Goal: Transaction & Acquisition: Purchase product/service

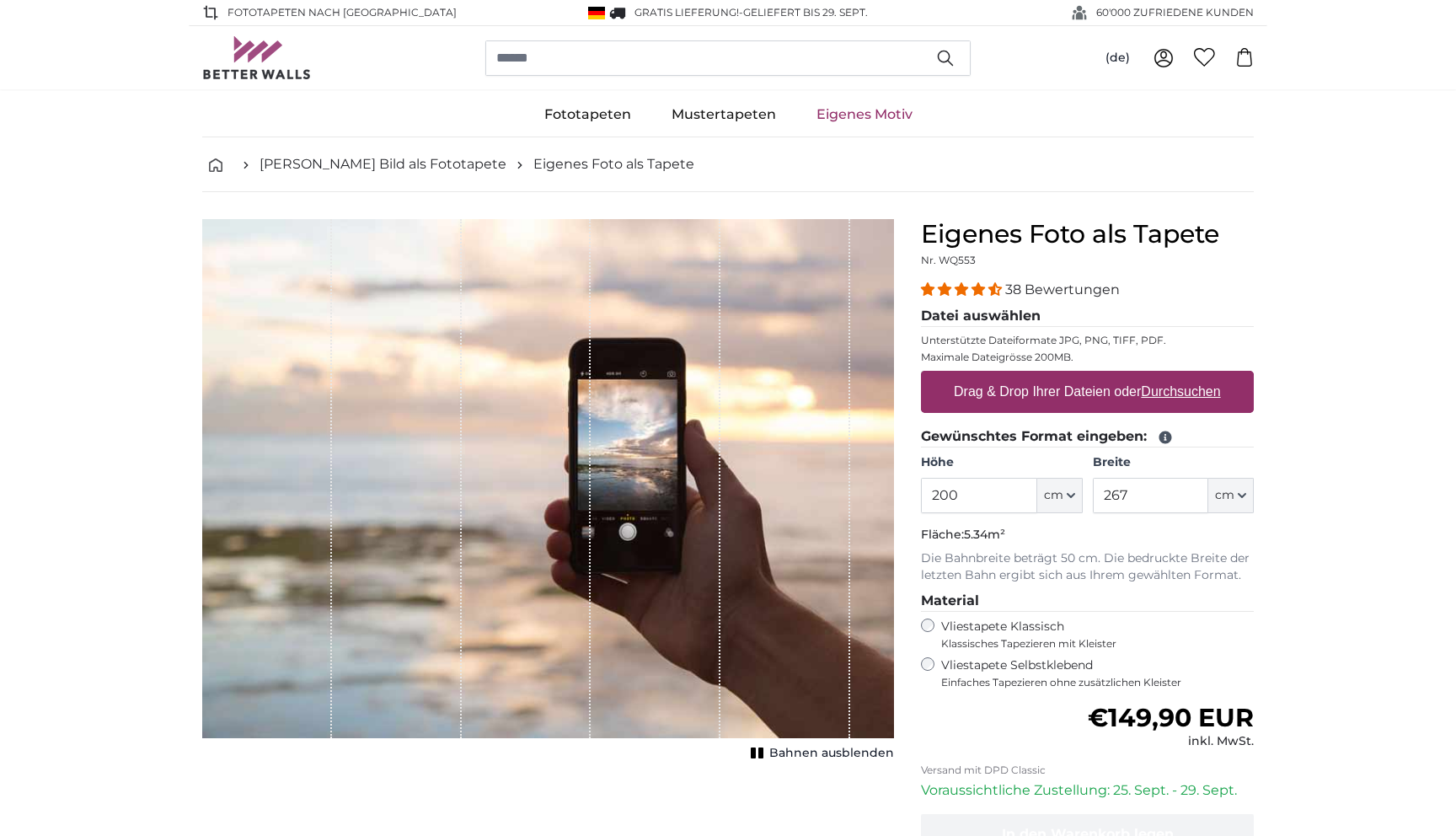
click at [980, 492] on input "200" at bounding box center [979, 495] width 115 height 35
type input "220"
click at [1129, 497] on input "267" at bounding box center [1151, 495] width 115 height 35
type input "690"
click at [1178, 387] on u "Durchsuchen" at bounding box center [1182, 391] width 79 height 14
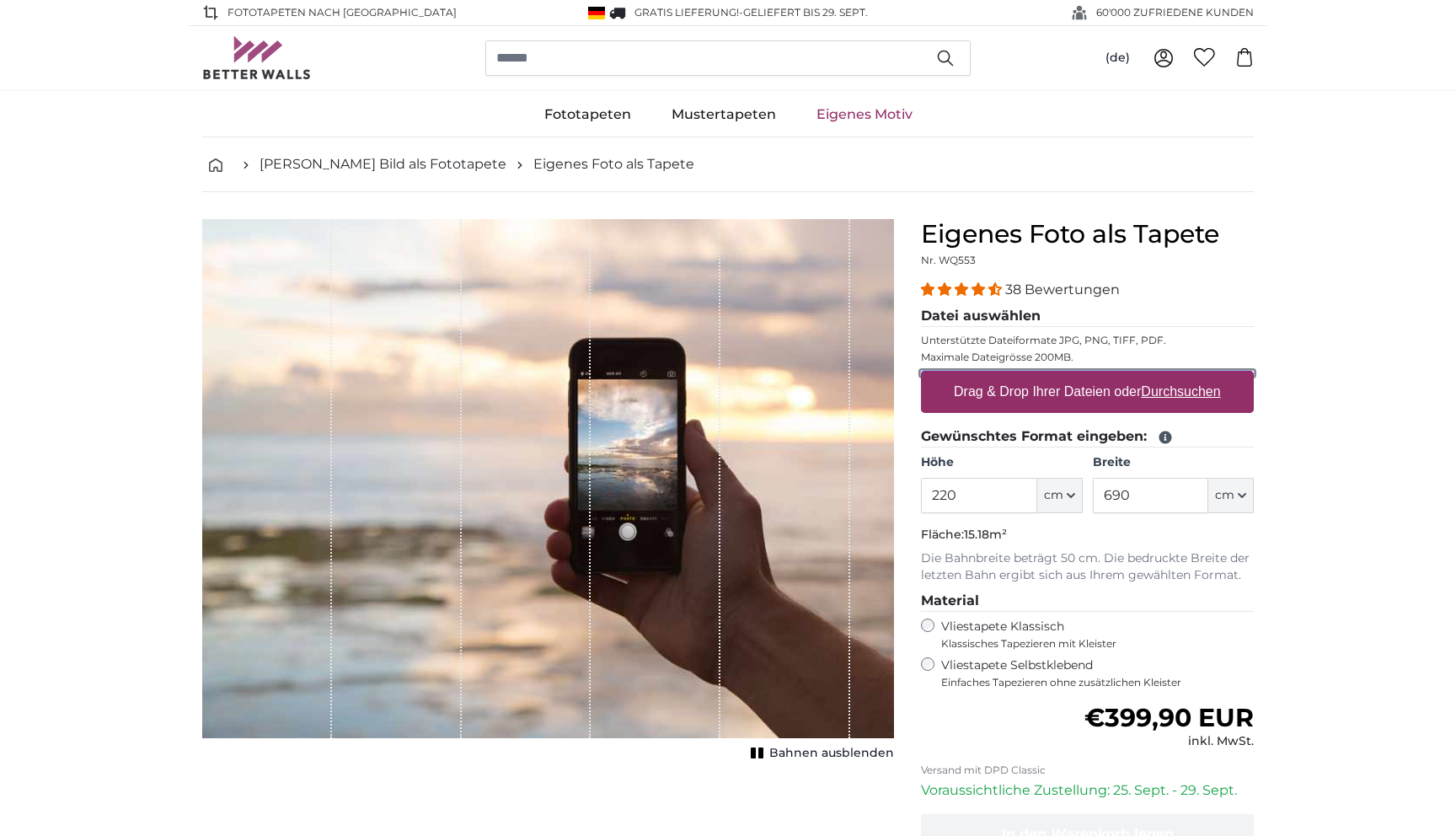
click at [1178, 376] on input "Drag & Drop Ihrer Dateien oder Durchsuchen" at bounding box center [1087, 373] width 333 height 5
type input "**********"
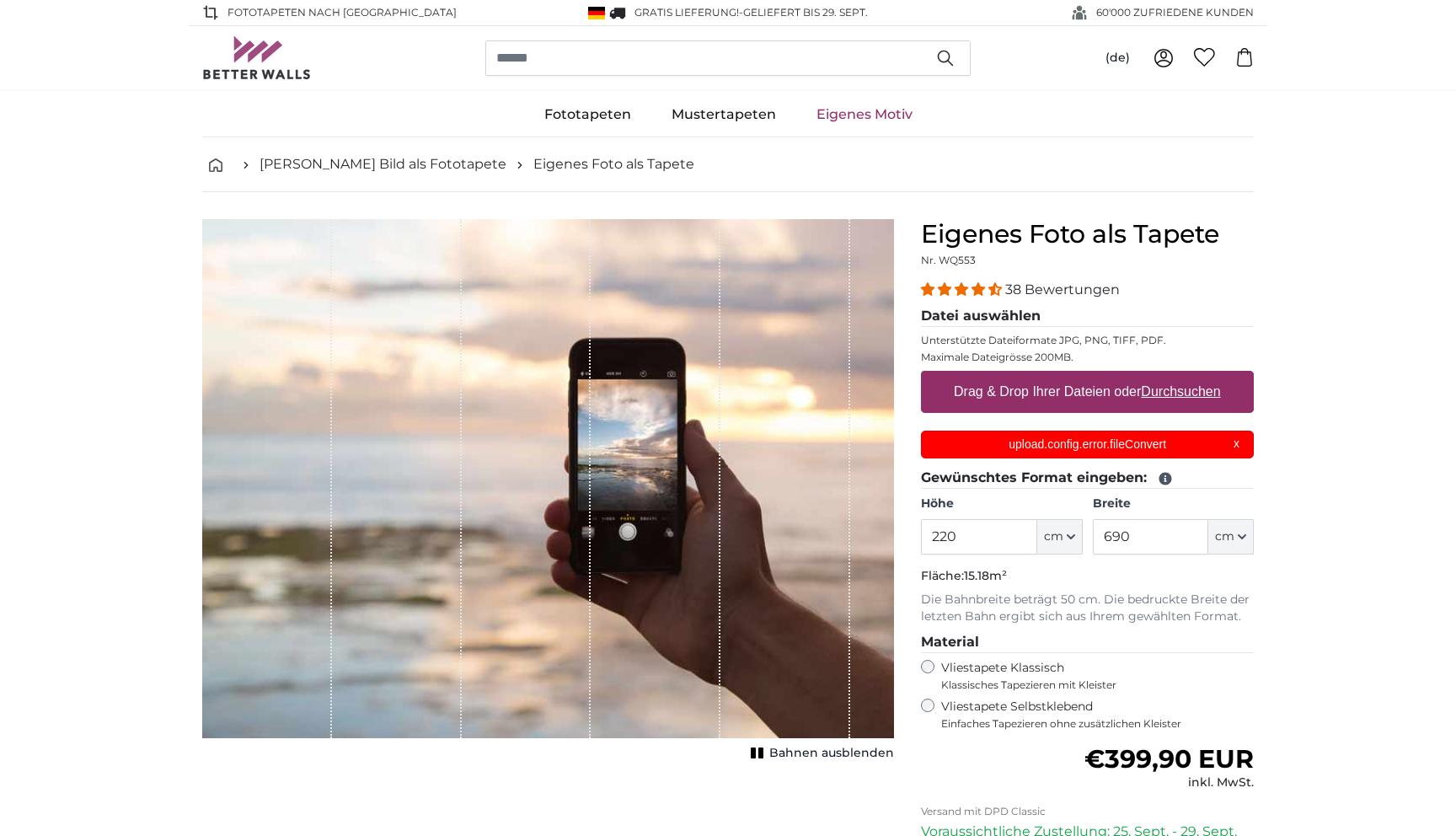
click at [1239, 443] on p "upload.config.error.fileConvert" at bounding box center [1088, 445] width 312 height 18
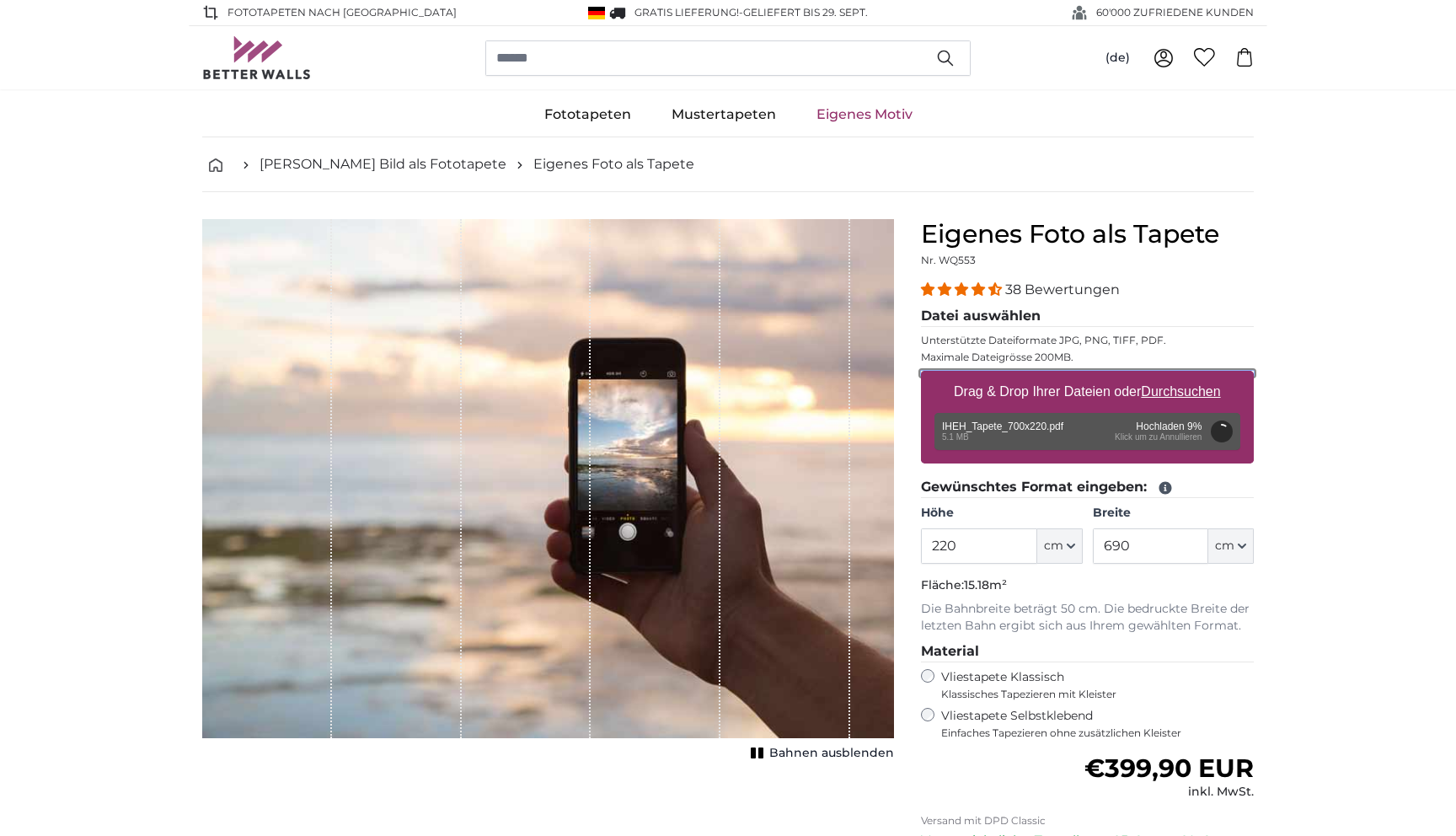
scroll to position [28, 0]
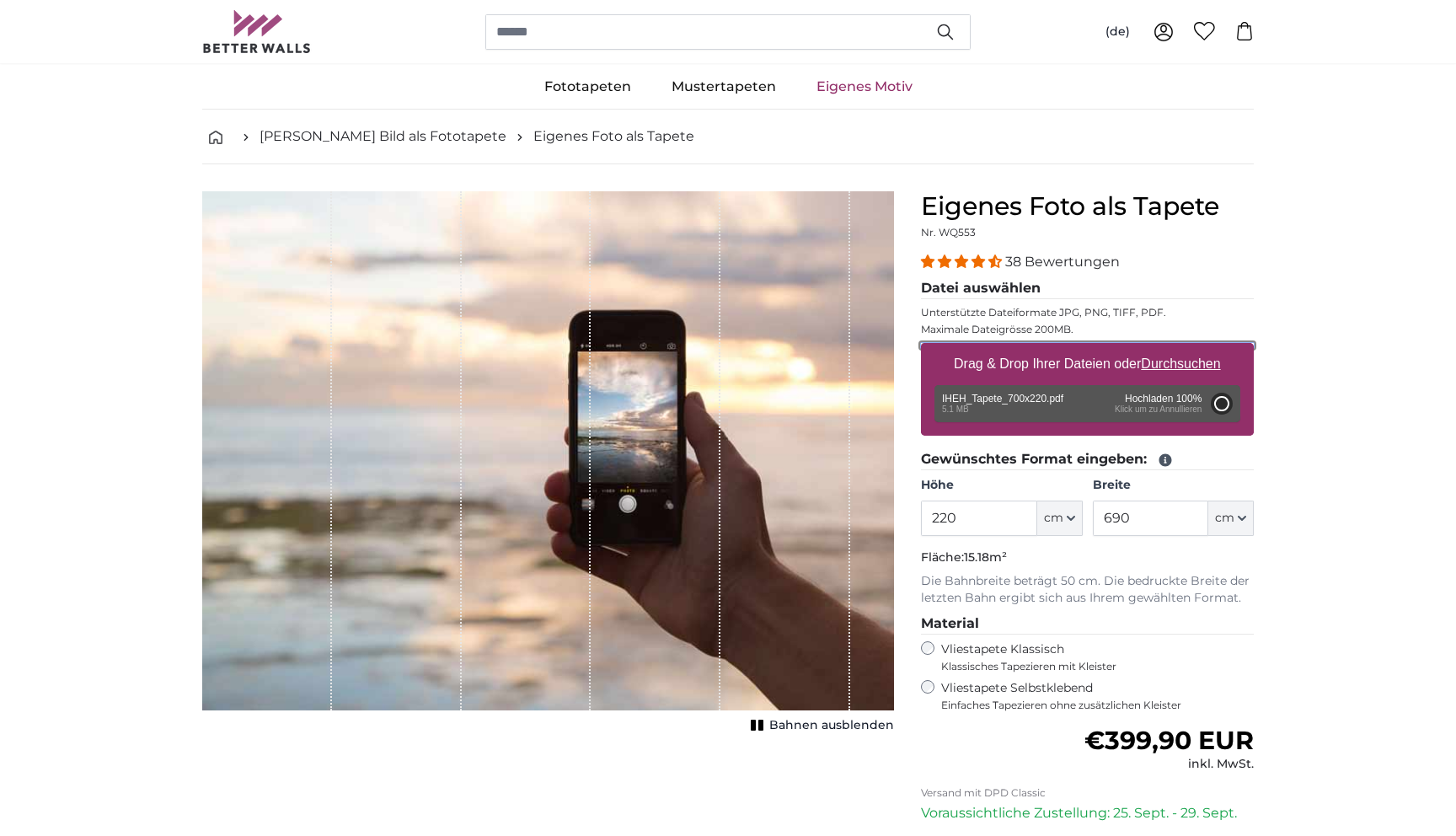
type input "200"
type input "636"
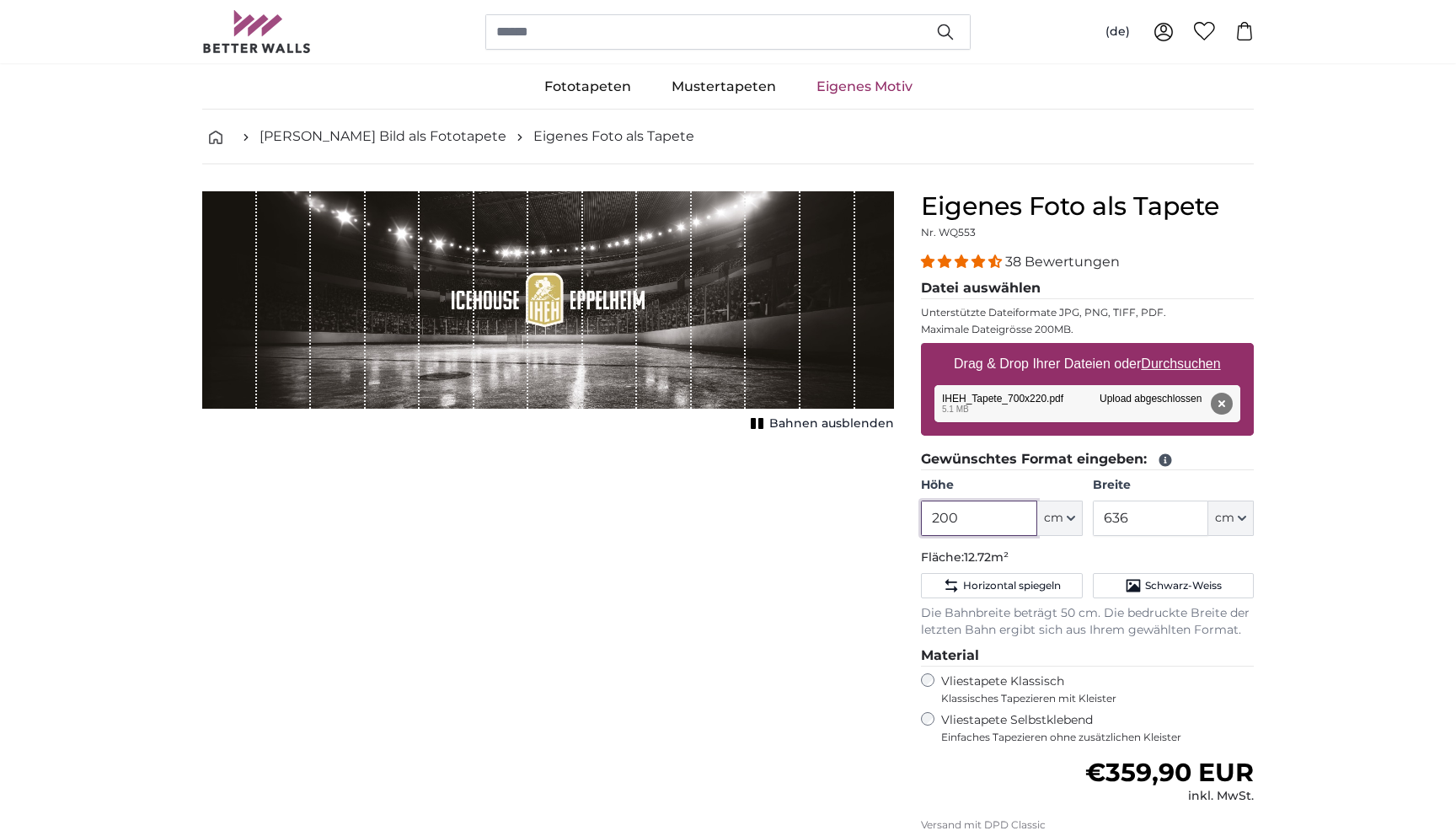
click at [947, 519] on input "200" at bounding box center [979, 518] width 115 height 35
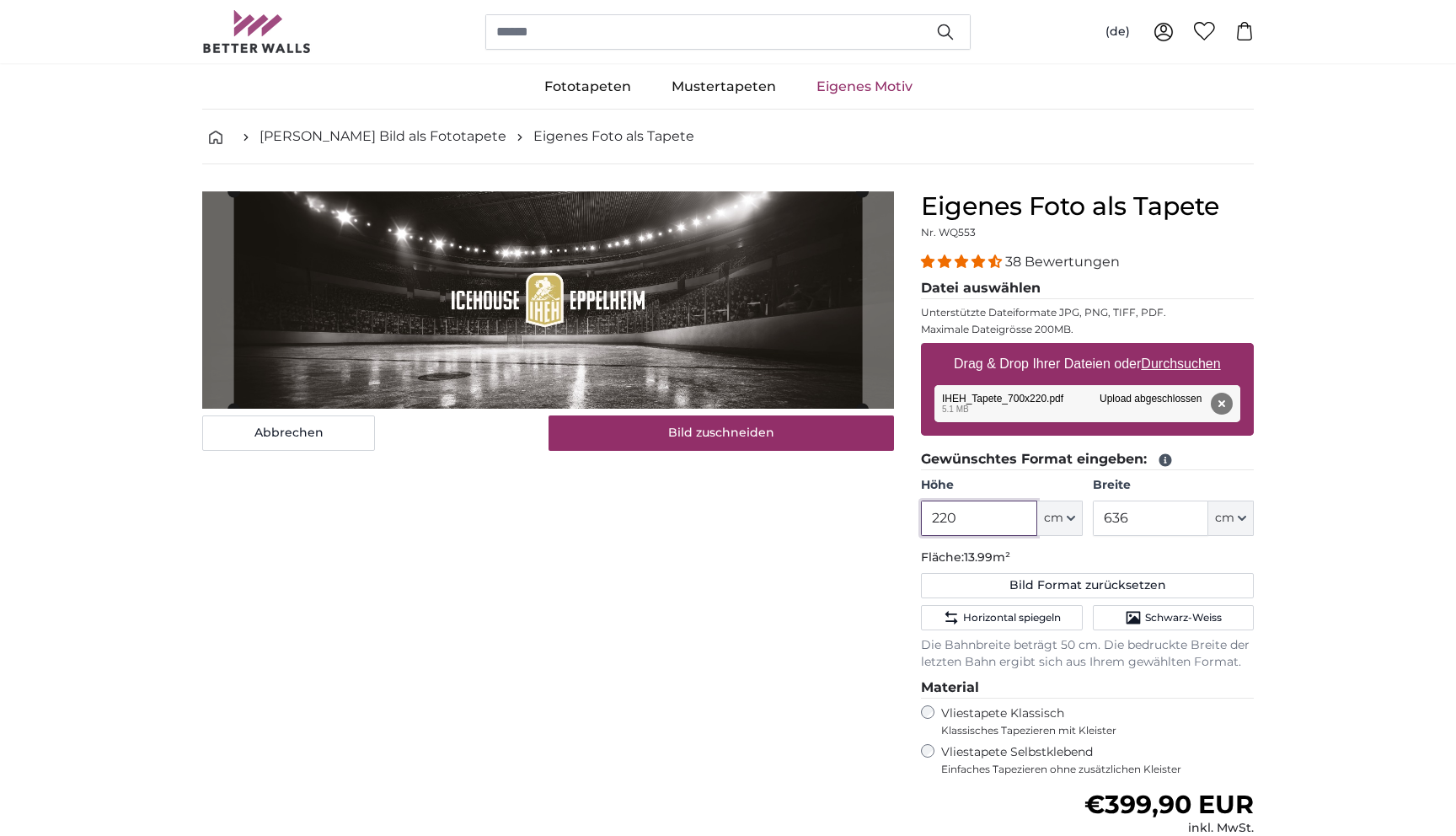
type input "220"
click at [1117, 519] on input "636" at bounding box center [1151, 518] width 115 height 35
click at [888, 409] on div "Abbrechen Bild zuschneiden" at bounding box center [548, 321] width 692 height 260
click at [891, 172] on product-detail "Abbrechen Bild zuschneiden Bahnen ausblenden Eigenes Foto als Tapete Nr. WQ553 …" at bounding box center [728, 614] width 1079 height 901
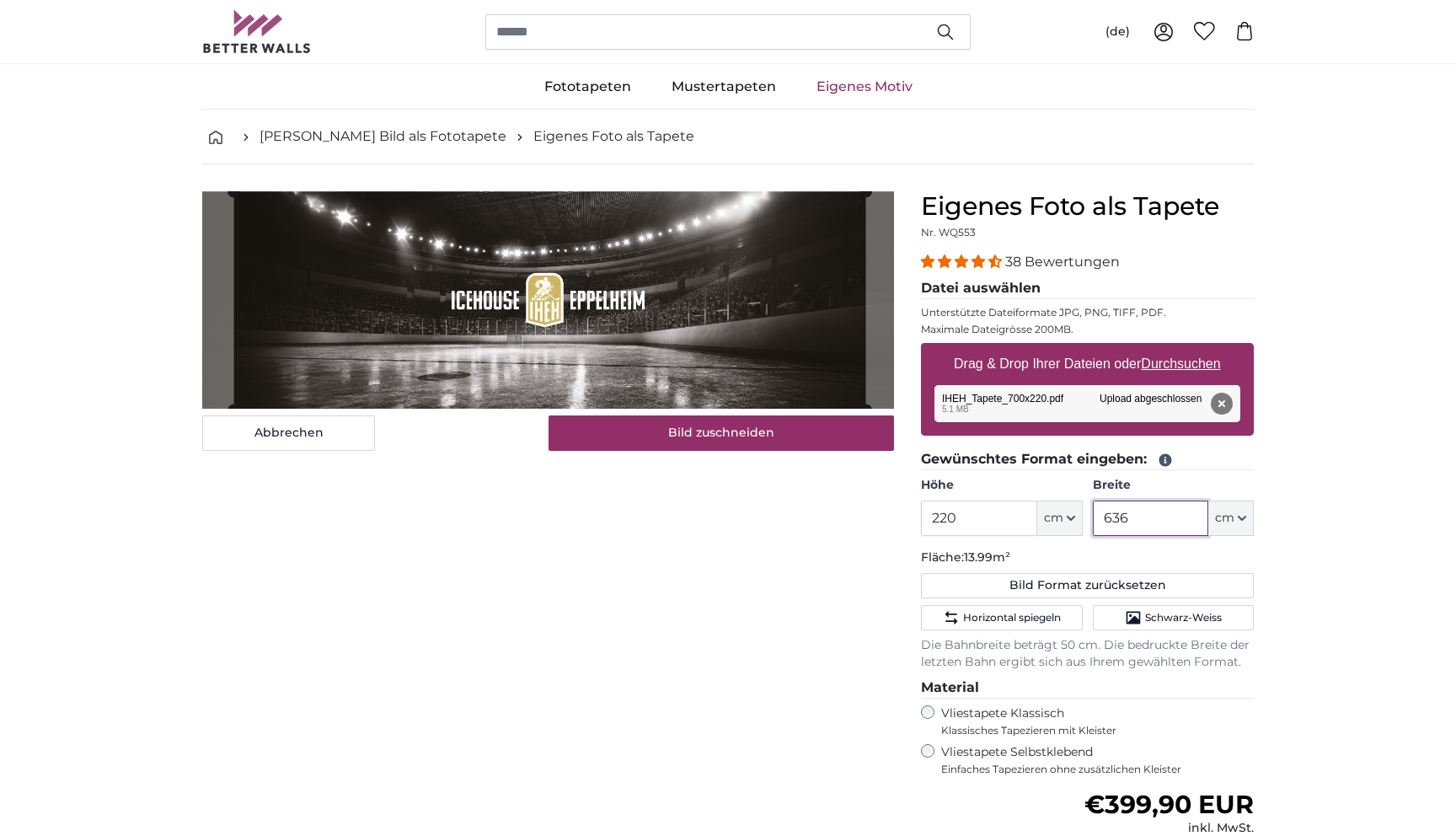
click at [201, 426] on div "Abbrechen Bild zuschneiden Bahnen ausblenden" at bounding box center [548, 628] width 719 height 874
click at [1223, 404] on button "Entfernen" at bounding box center [1221, 403] width 22 height 22
type input "200"
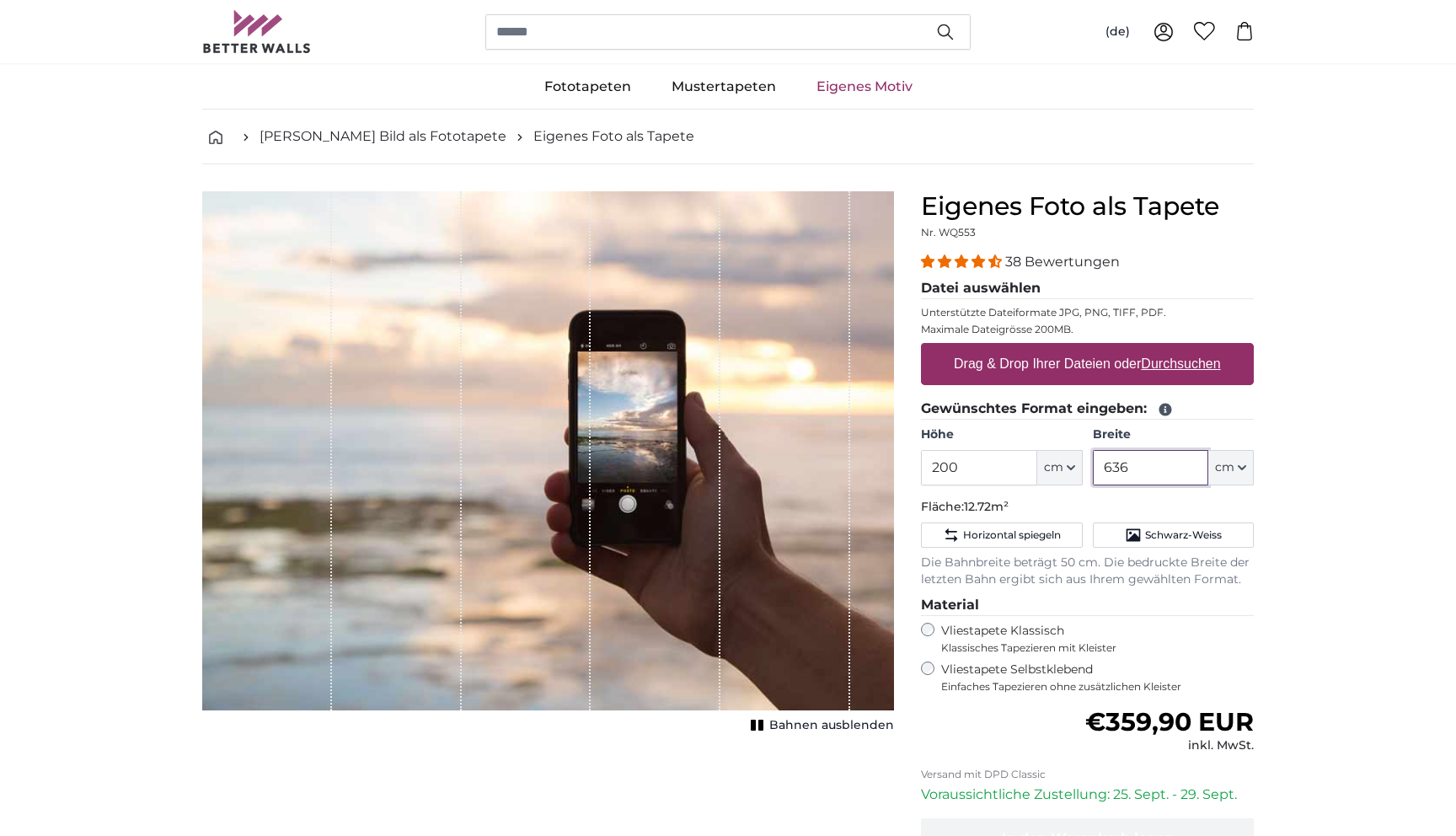
click at [1122, 475] on input "636" at bounding box center [1151, 467] width 115 height 35
type input "690"
click at [979, 473] on input "200" at bounding box center [979, 467] width 115 height 35
type input "220"
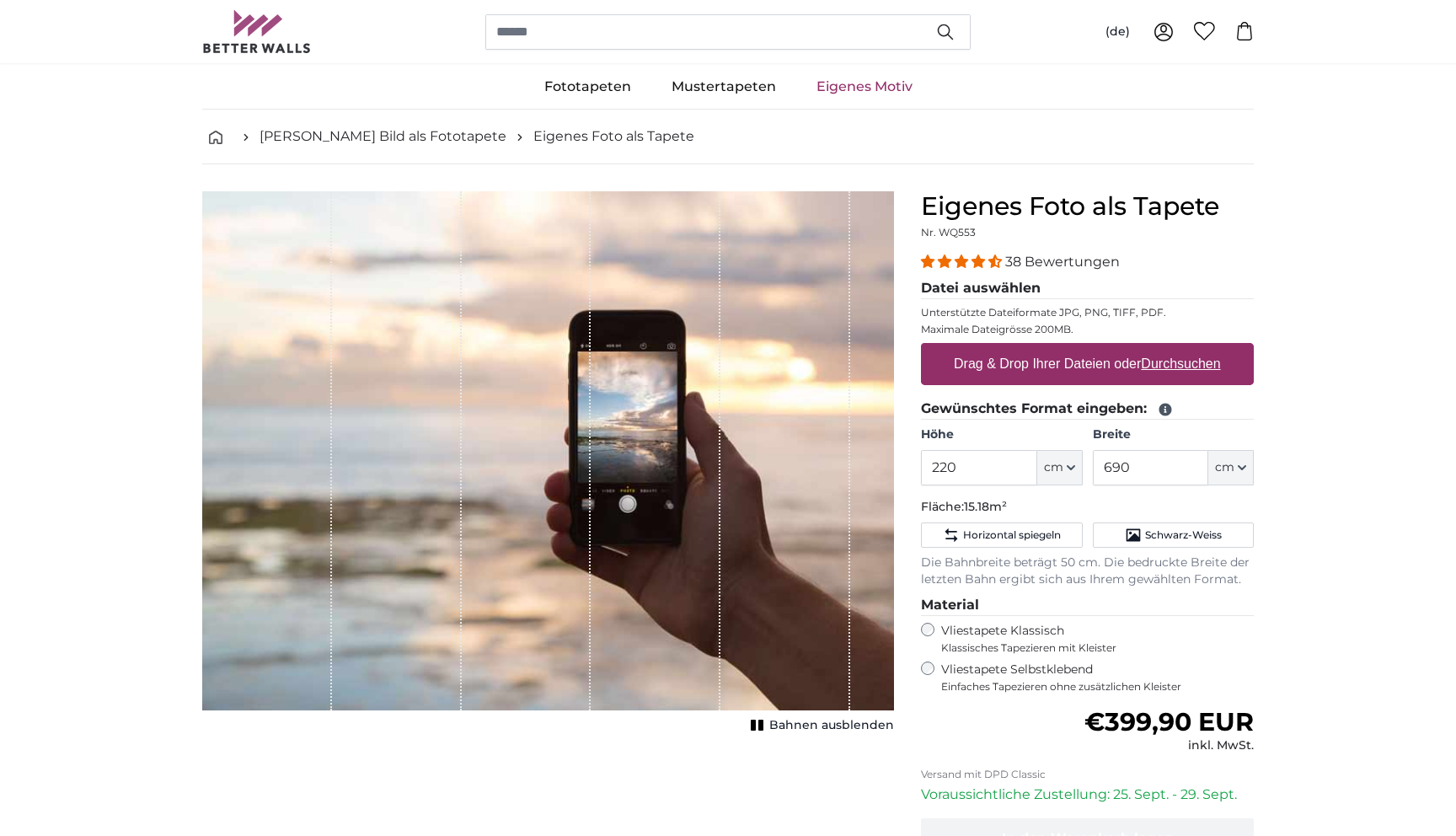
click at [1183, 366] on u "Durchsuchen" at bounding box center [1182, 363] width 79 height 14
click at [1183, 348] on input "Drag & Drop Ihrer Dateien oder Durchsuchen" at bounding box center [1087, 345] width 333 height 5
type input "**********"
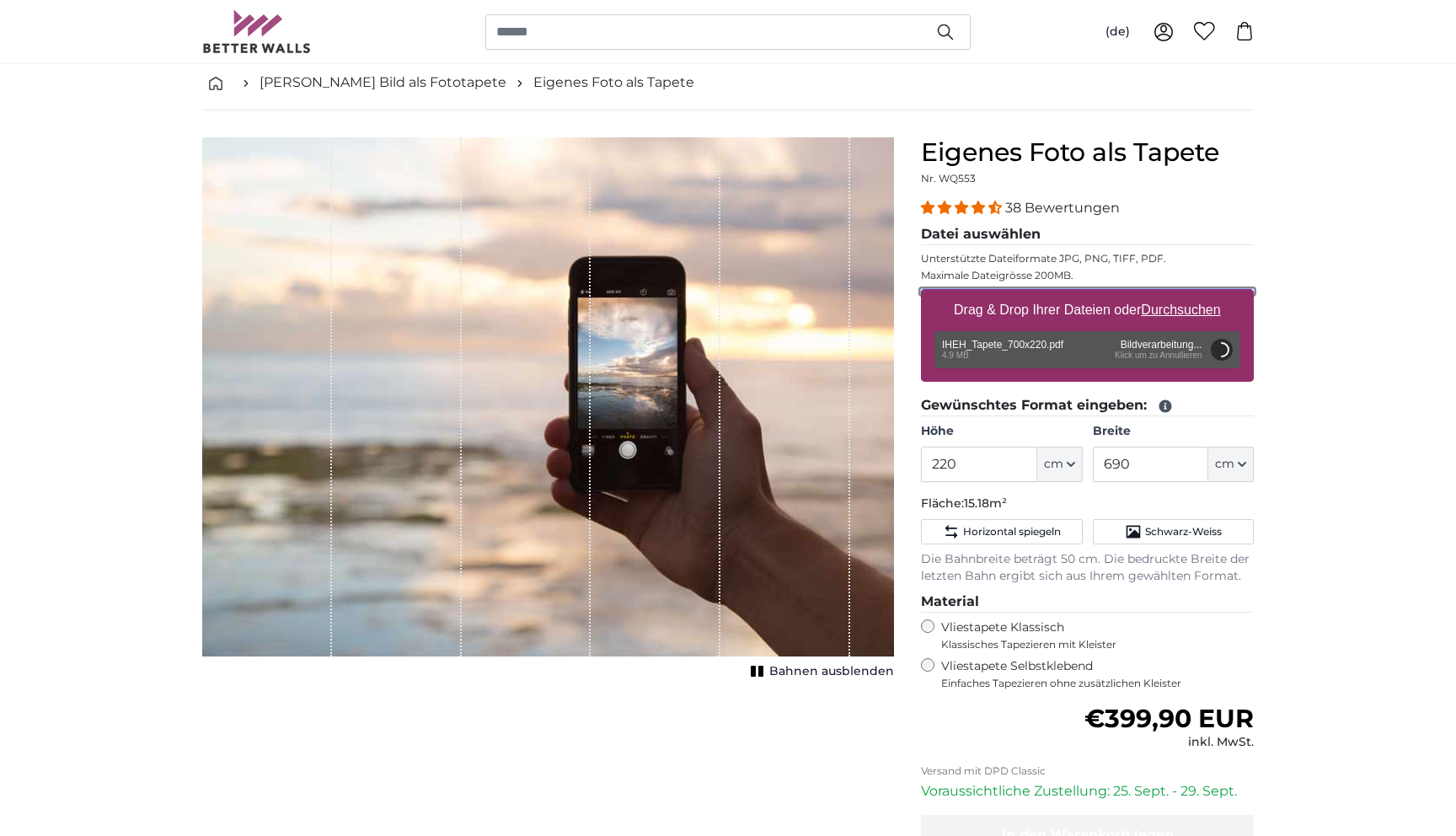
scroll to position [87, 0]
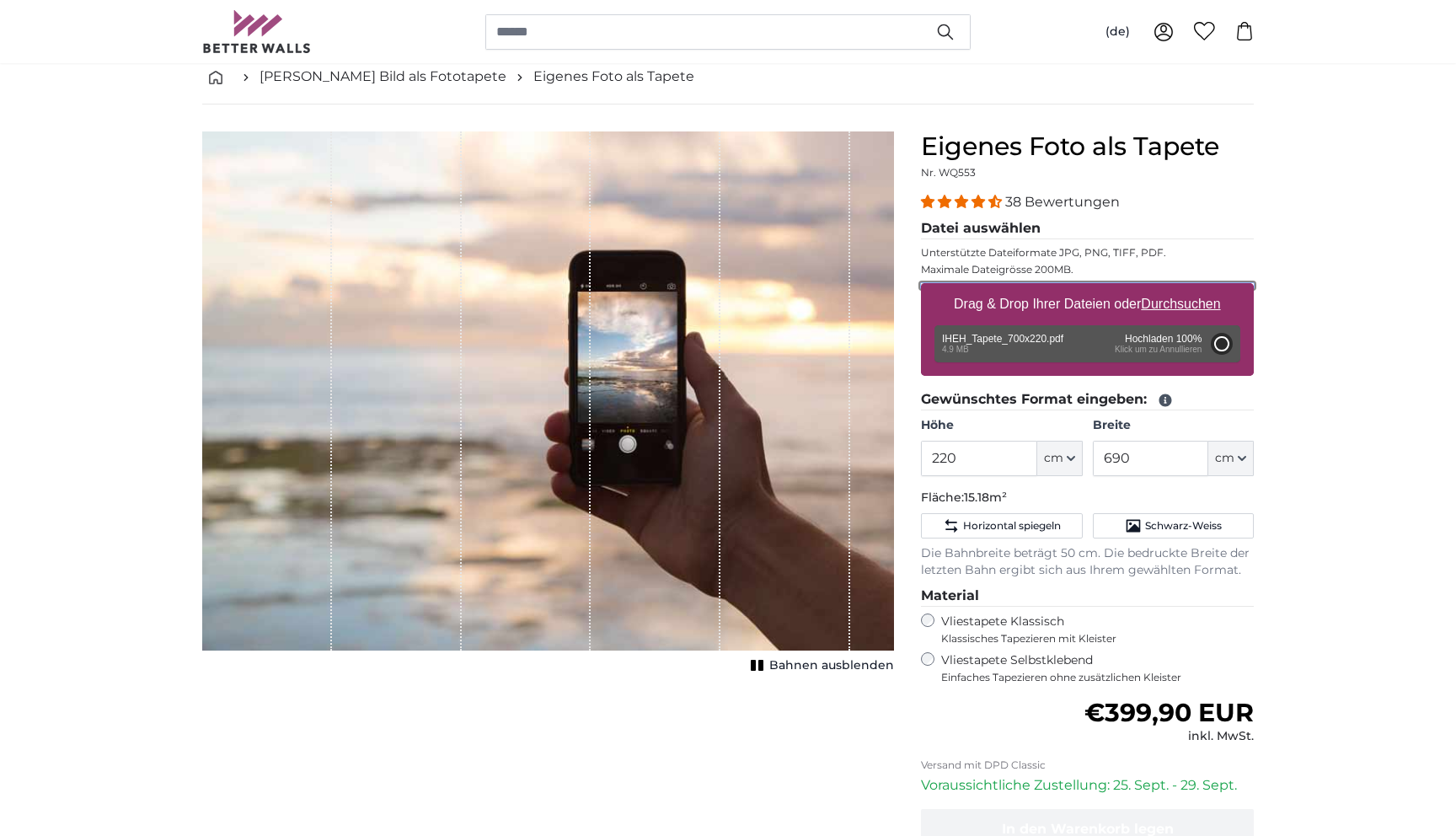
type input "200"
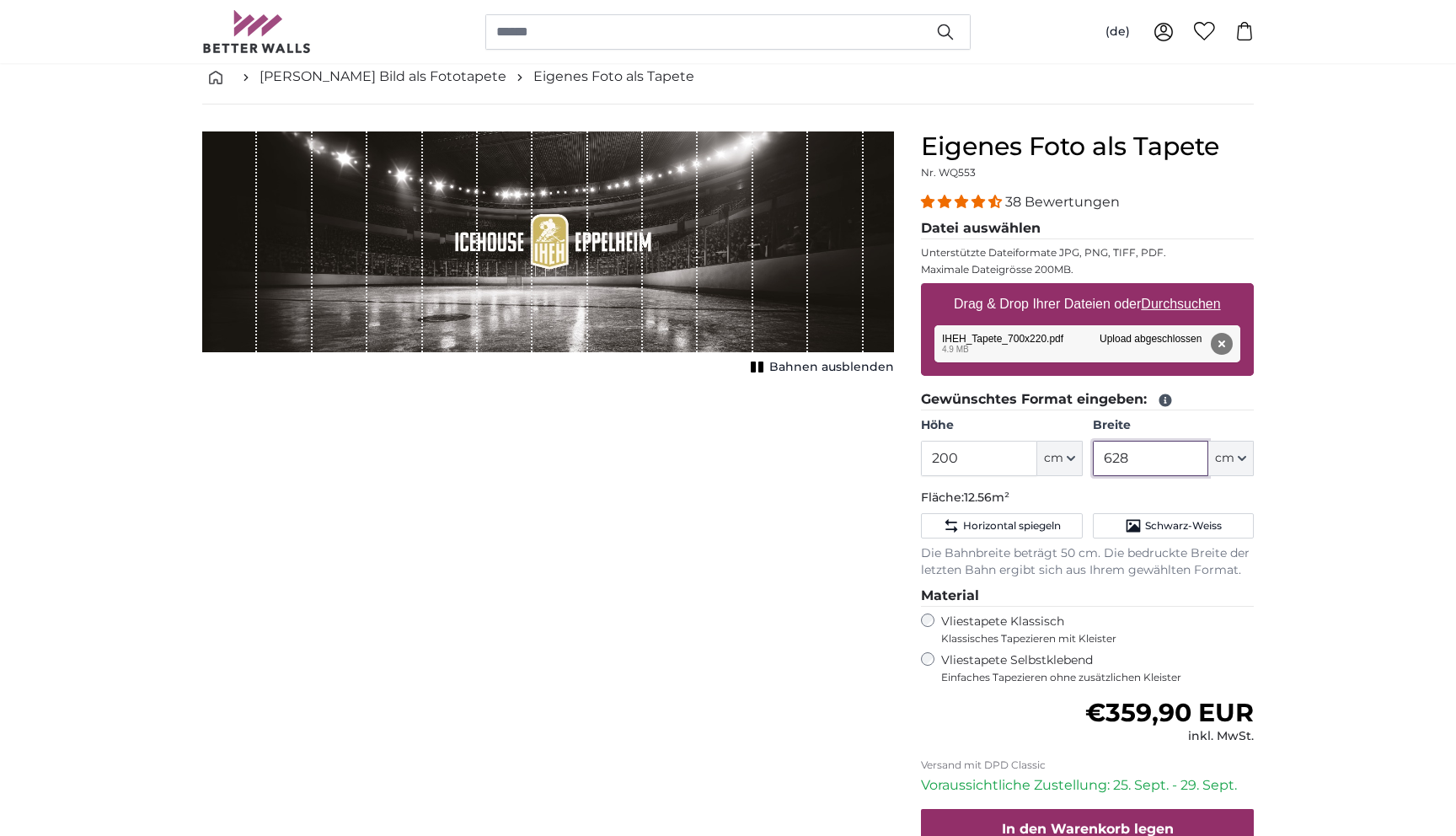
click at [1120, 454] on input "628" at bounding box center [1151, 458] width 115 height 35
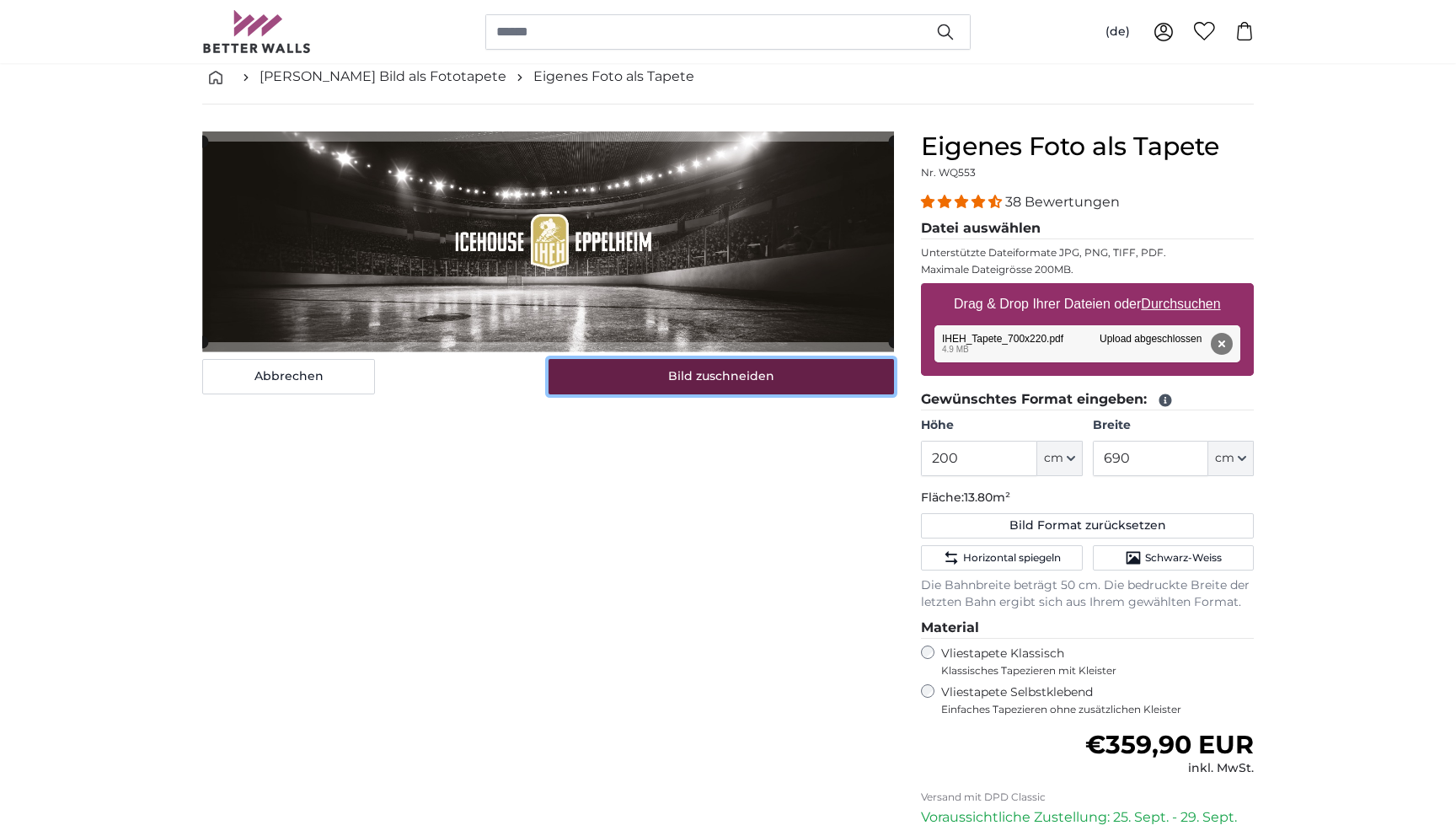
click at [733, 377] on button "Bild zuschneiden" at bounding box center [722, 376] width 346 height 35
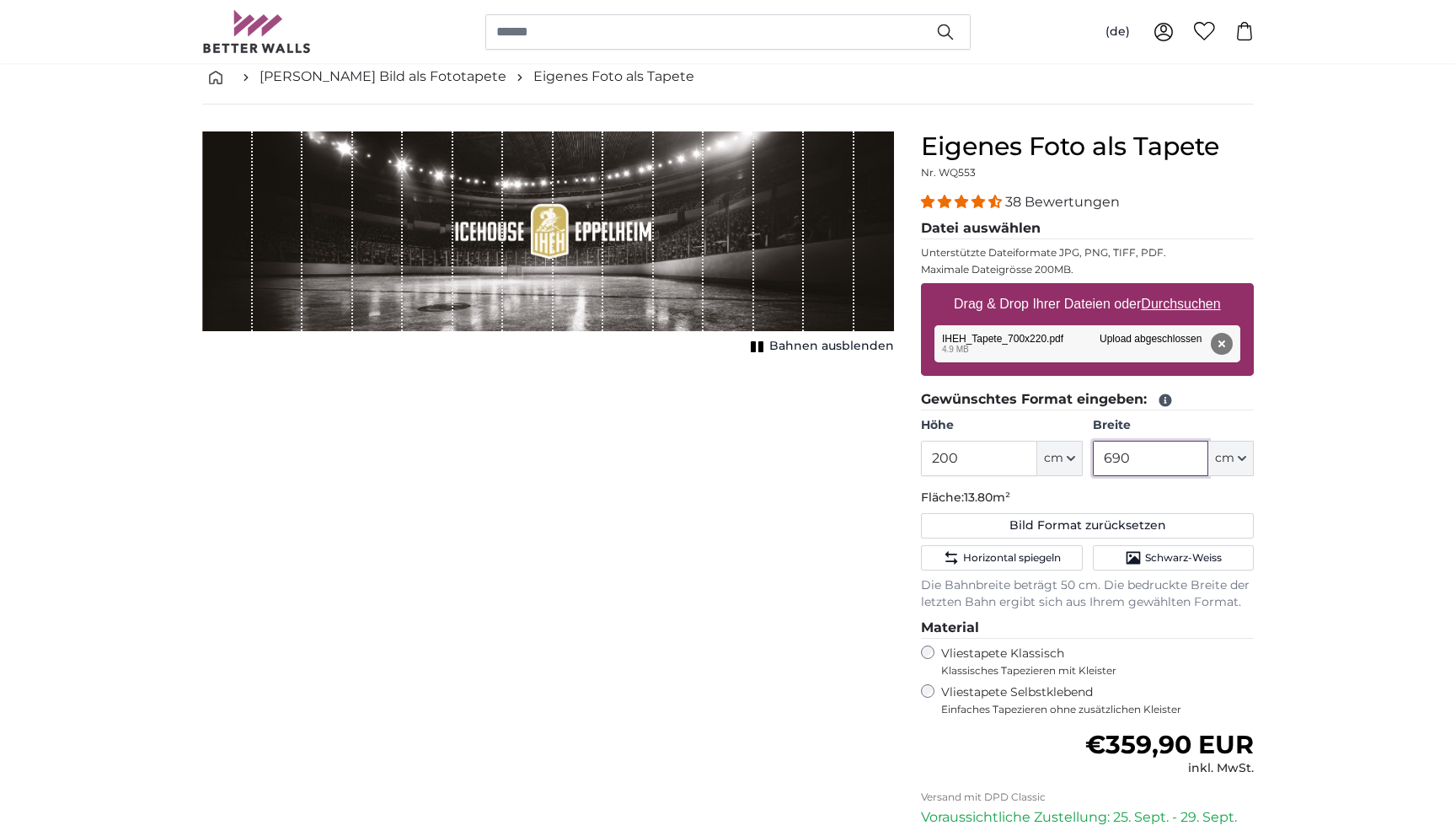
click at [1116, 454] on input "690" at bounding box center [1151, 458] width 115 height 35
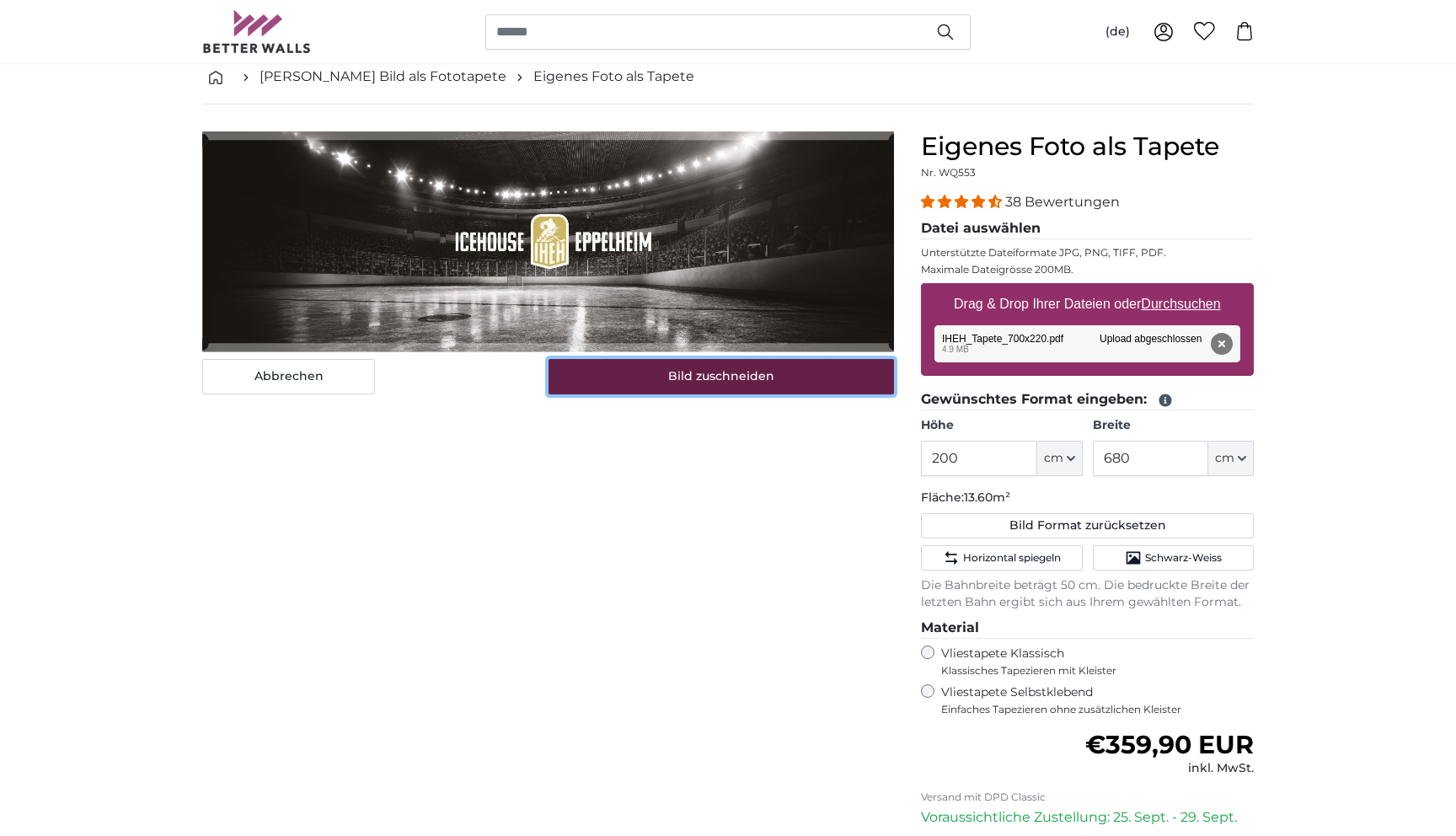
click at [716, 379] on button "Bild zuschneiden" at bounding box center [722, 376] width 346 height 35
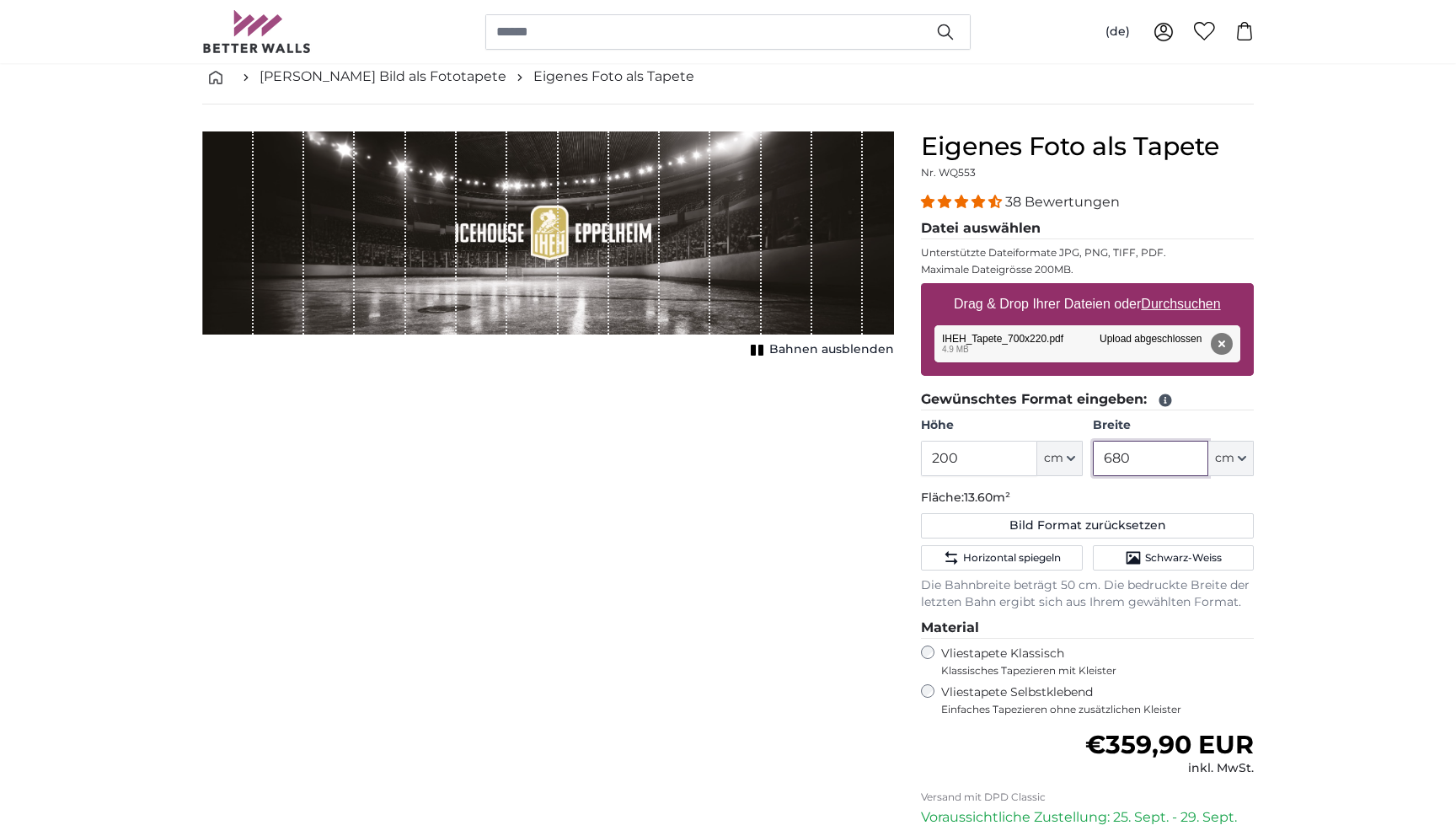
click at [1136, 465] on input "680" at bounding box center [1151, 458] width 115 height 35
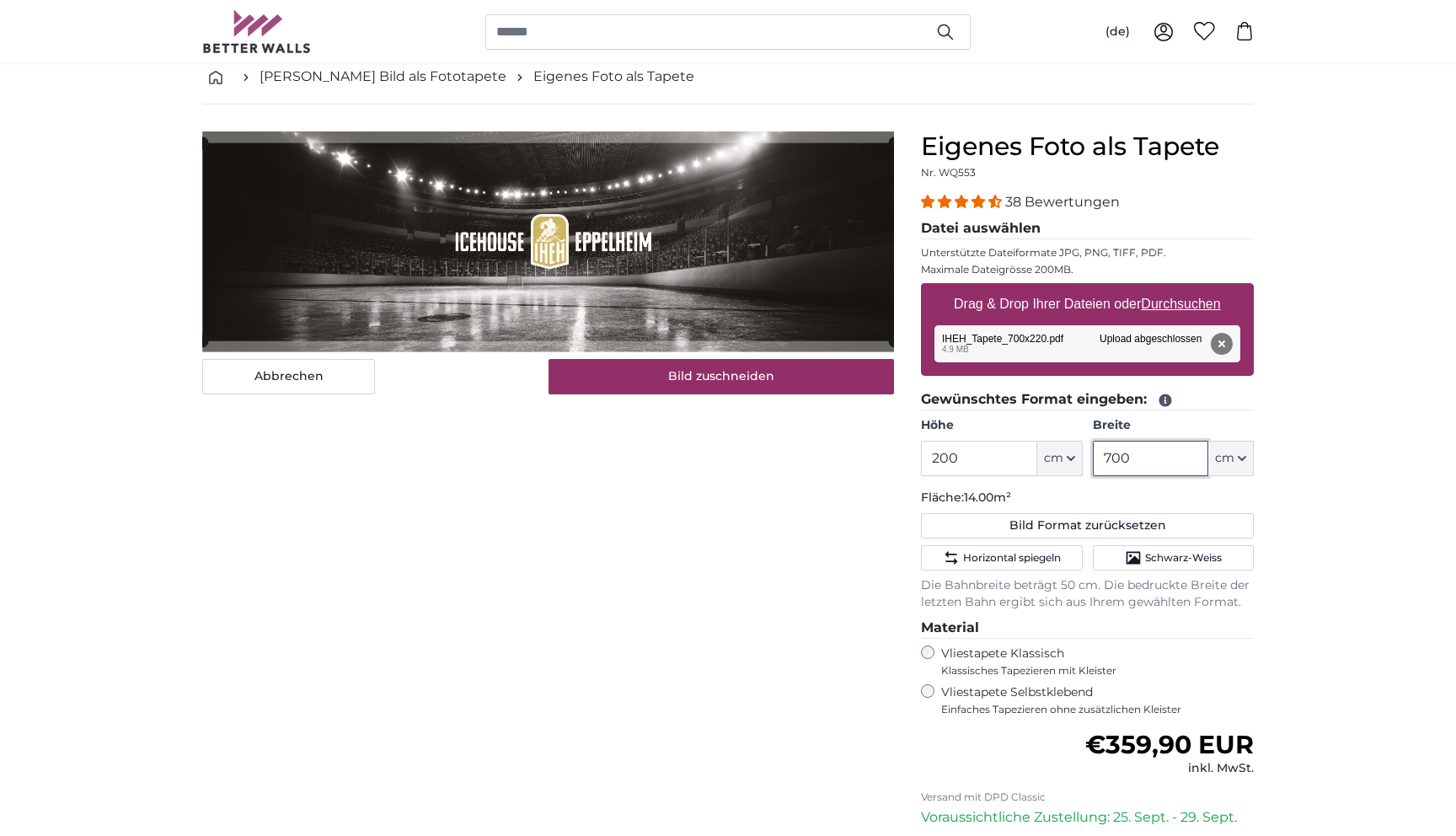
type input "700"
click at [945, 464] on input "200" at bounding box center [979, 458] width 115 height 35
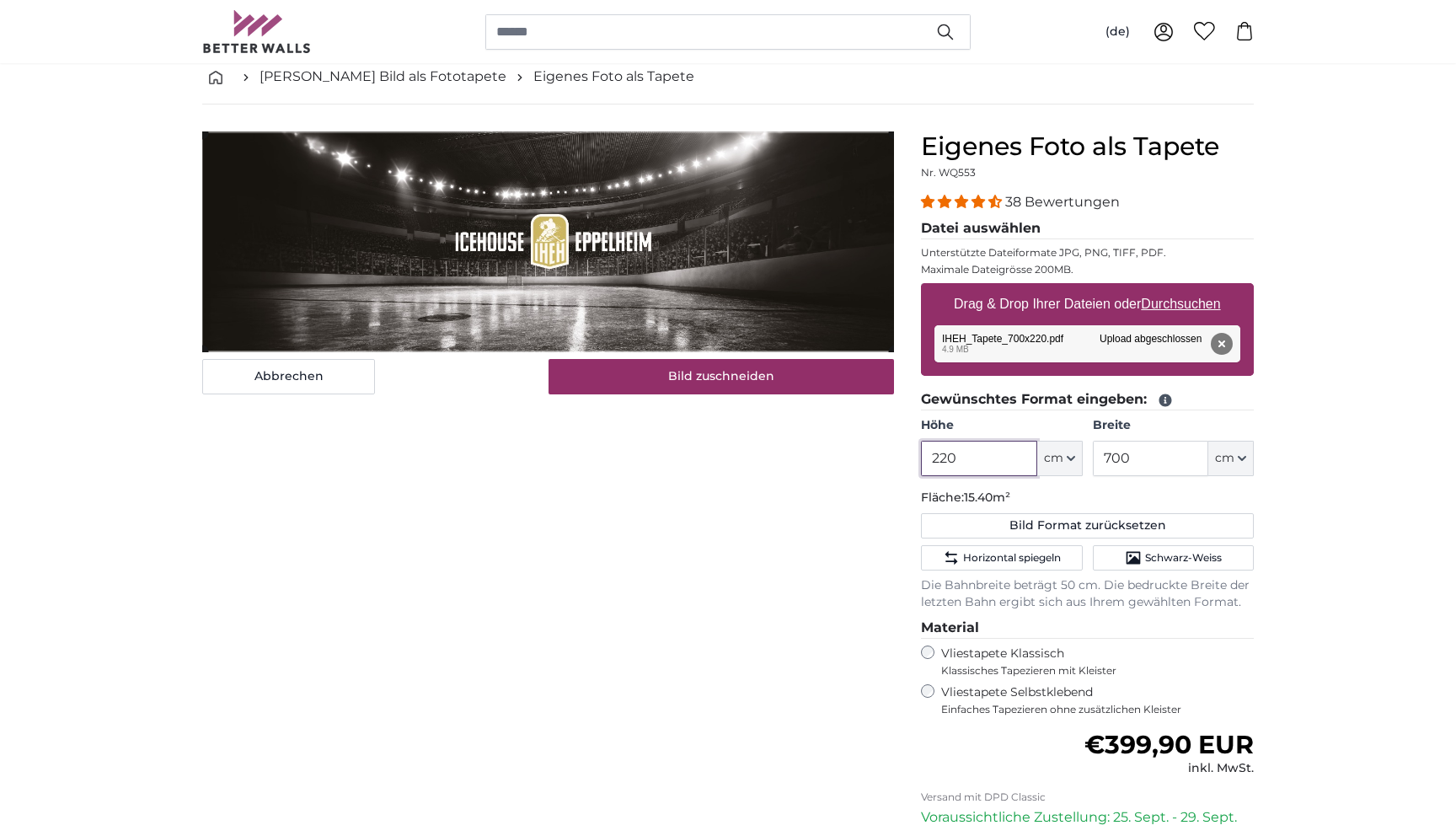
type input "220"
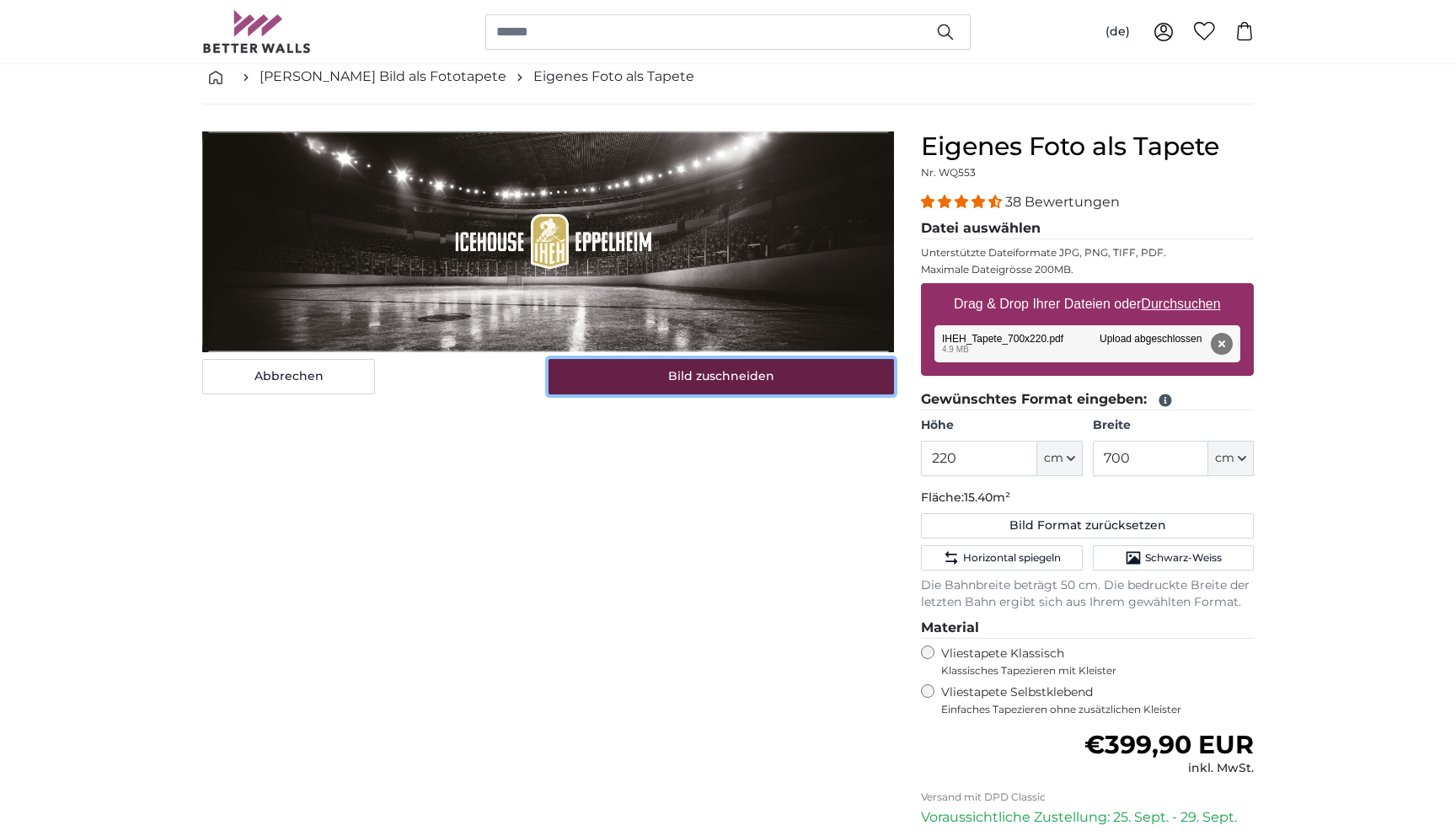
click at [761, 388] on button "Bild zuschneiden" at bounding box center [722, 376] width 346 height 35
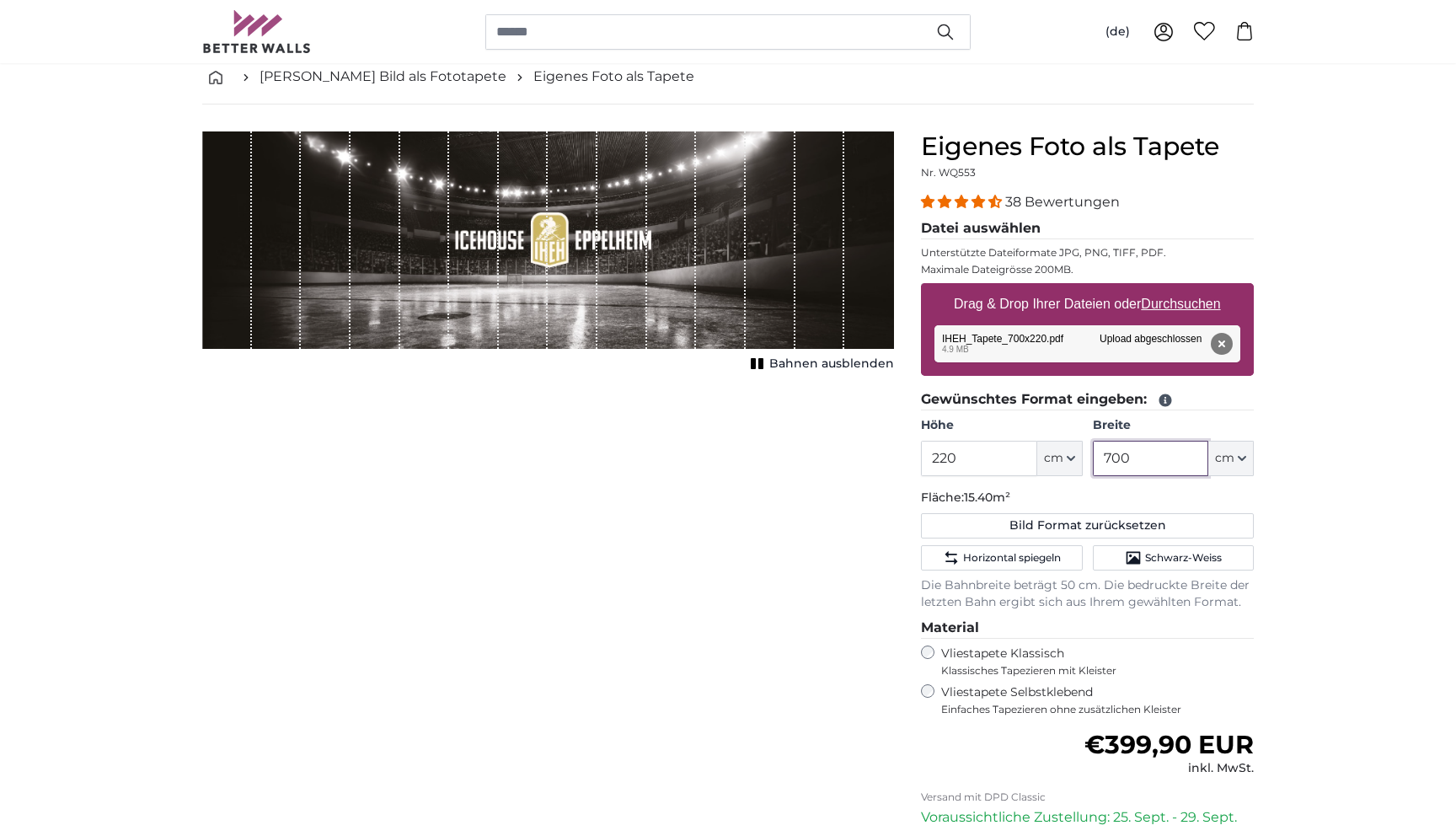
click at [1120, 459] on input "700" at bounding box center [1151, 458] width 115 height 35
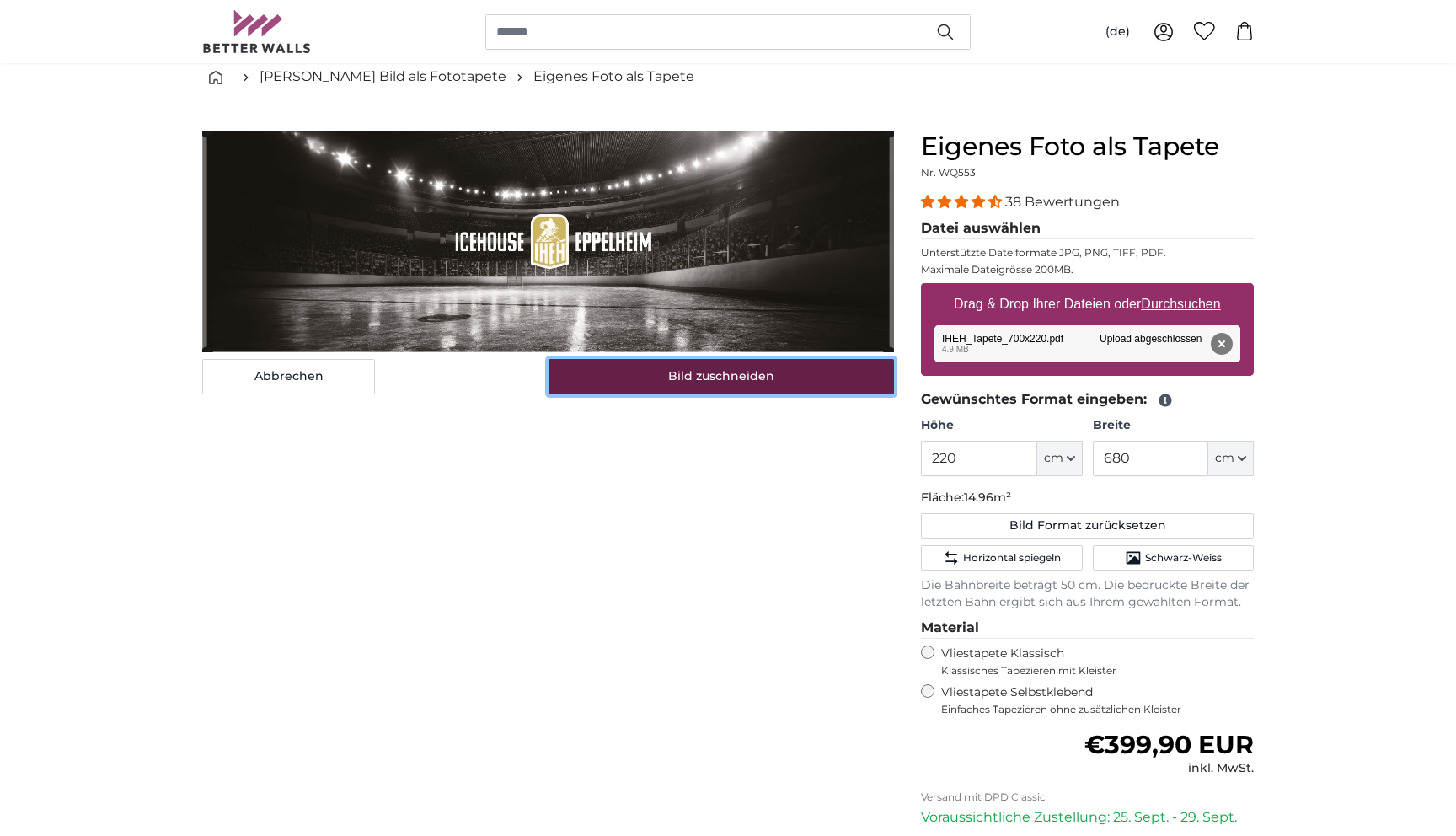
click at [788, 389] on button "Bild zuschneiden" at bounding box center [722, 376] width 346 height 35
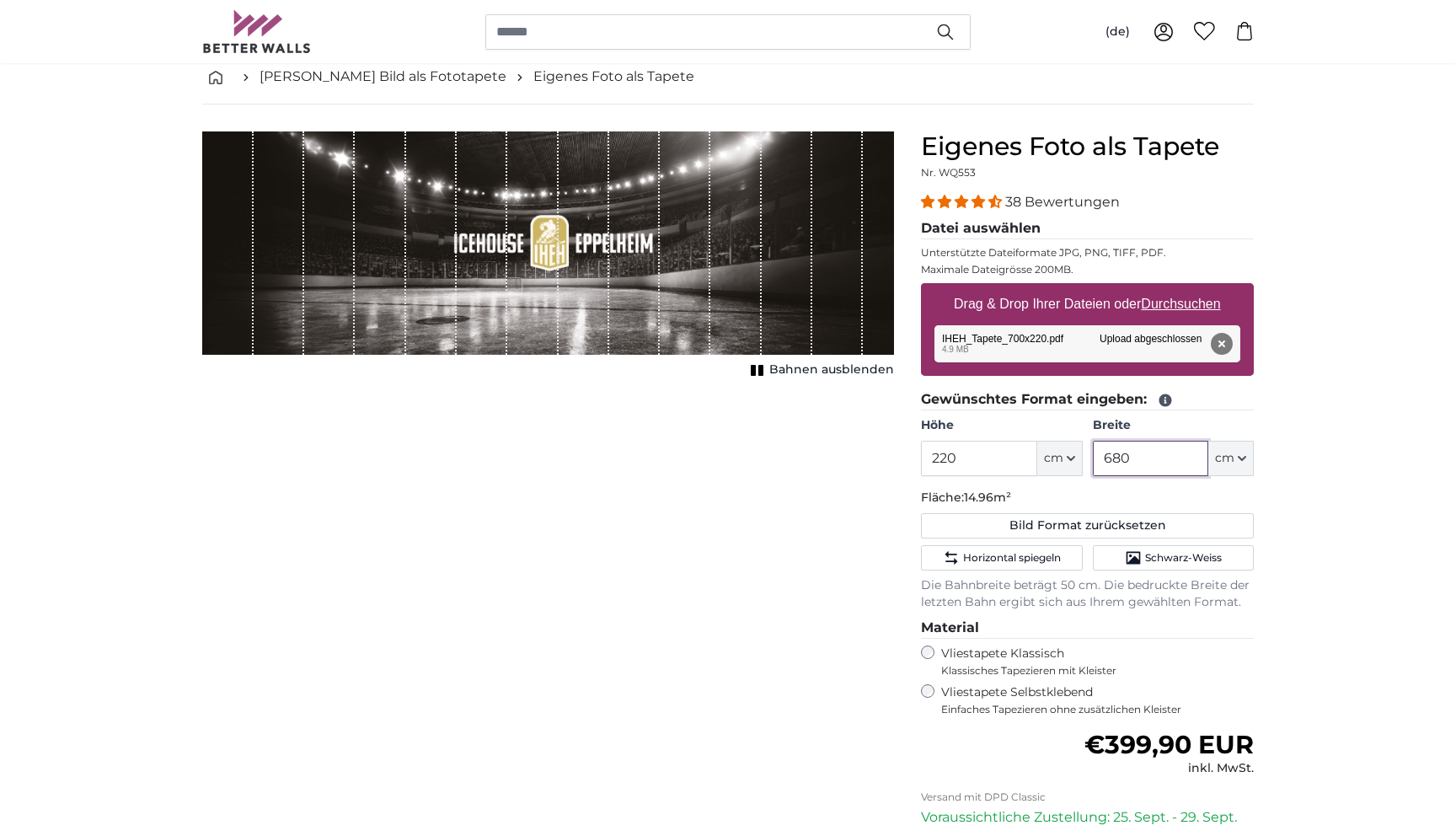
click at [1120, 458] on input "680" at bounding box center [1151, 458] width 115 height 35
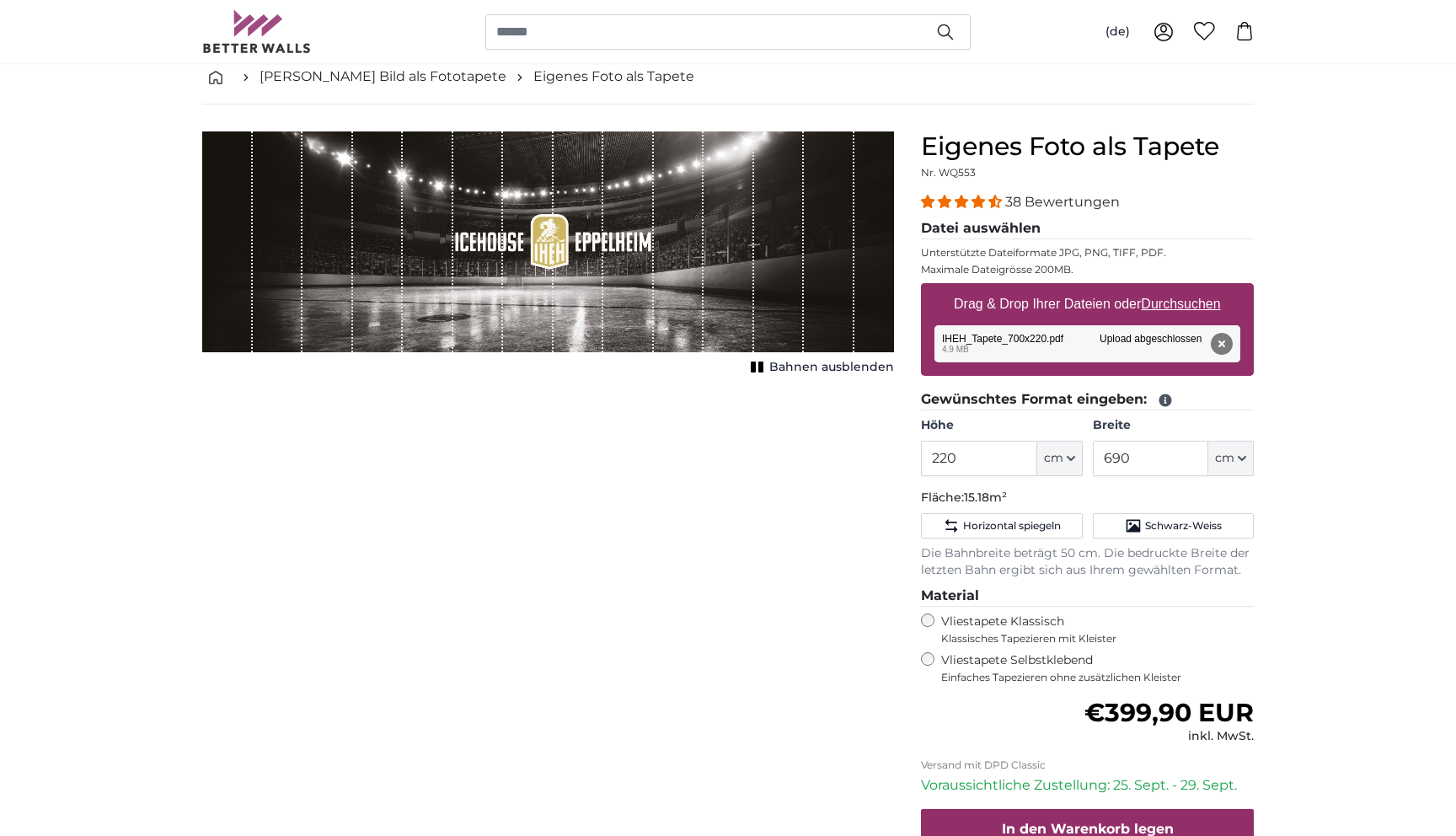
click at [1120, 457] on input "690" at bounding box center [1151, 458] width 115 height 35
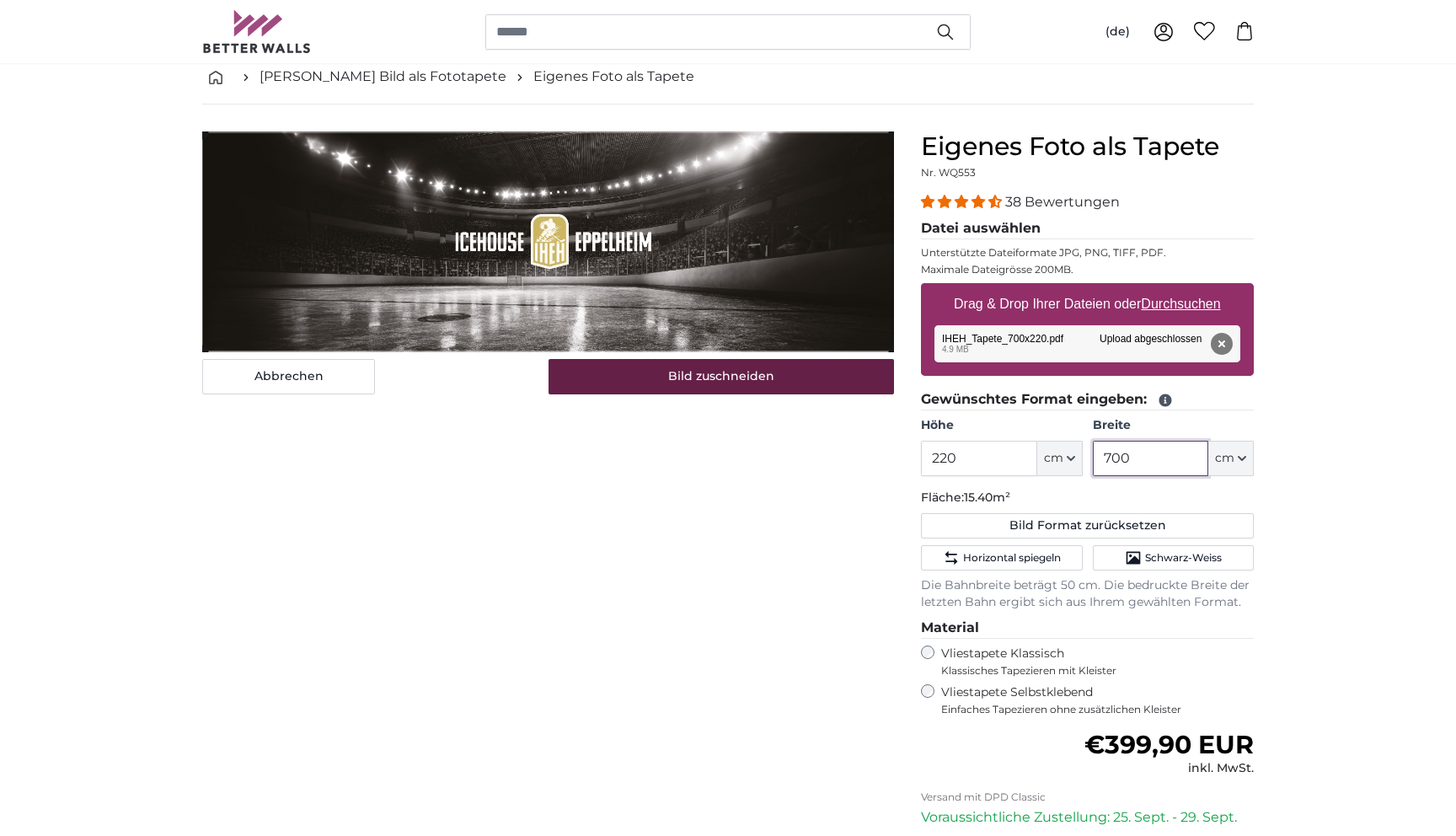
type input "700"
click at [739, 378] on button "Bild zuschneiden" at bounding box center [722, 376] width 346 height 35
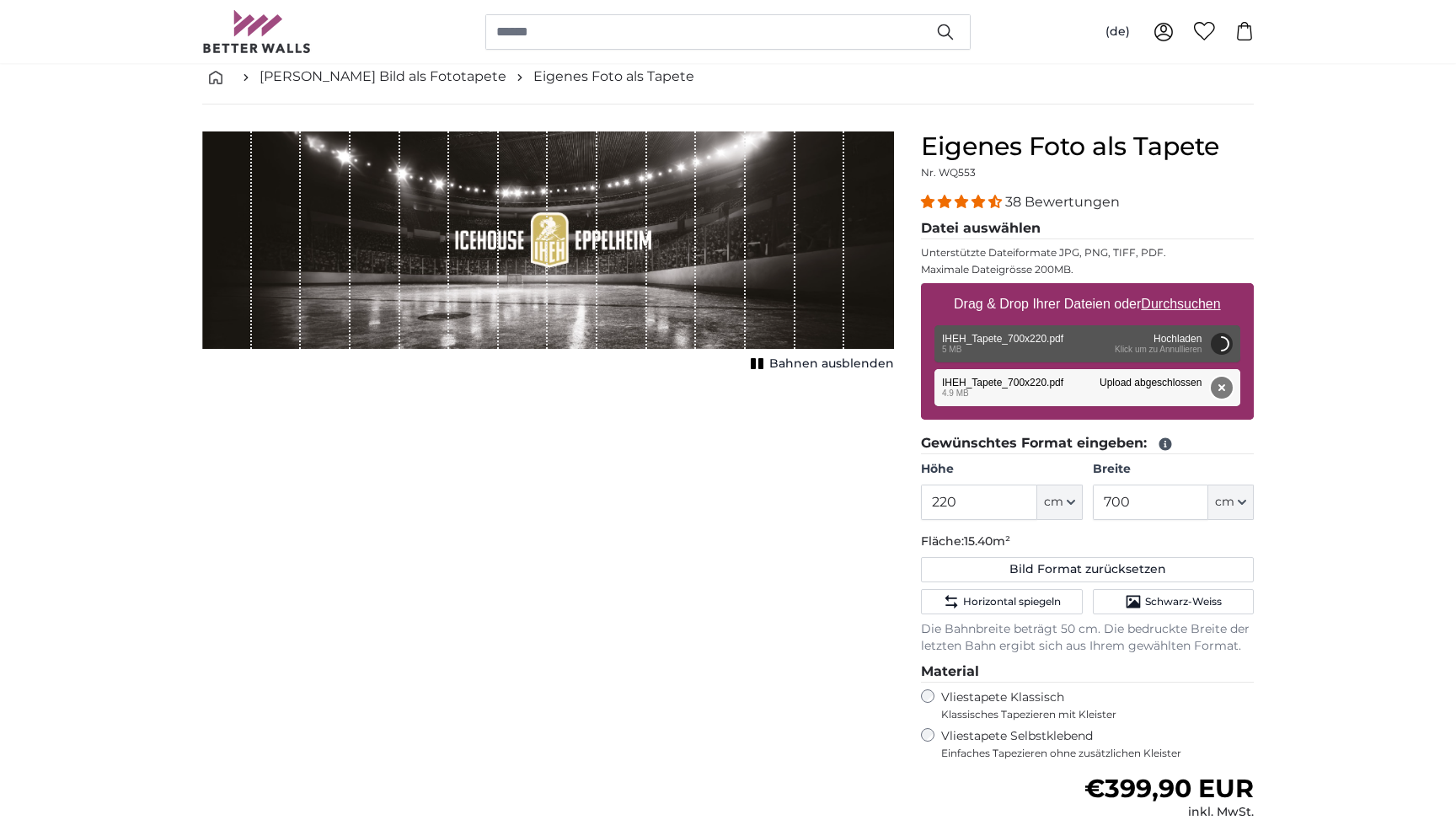
click at [1225, 390] on button "Entfernen" at bounding box center [1221, 388] width 22 height 22
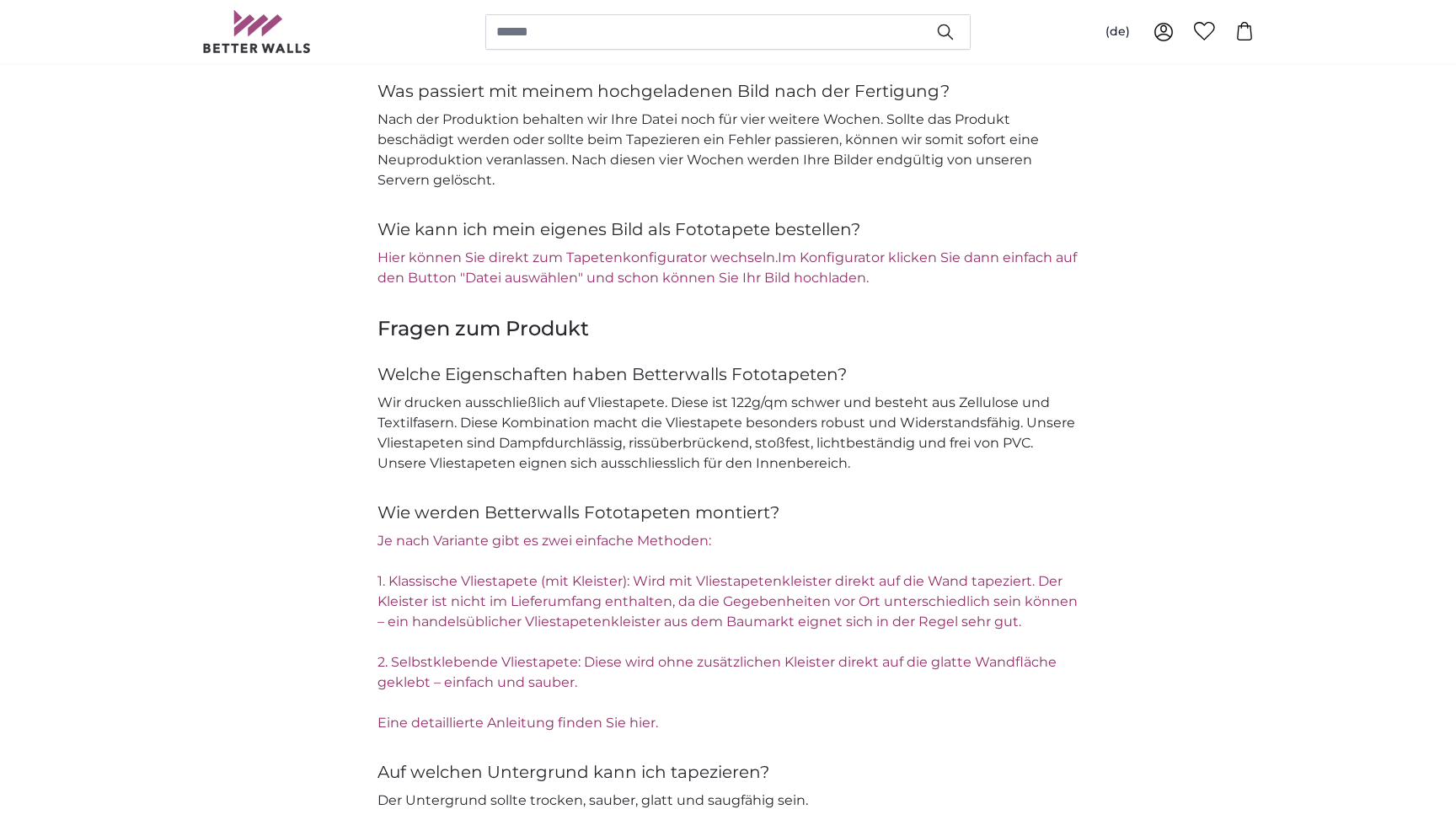
scroll to position [2185, 0]
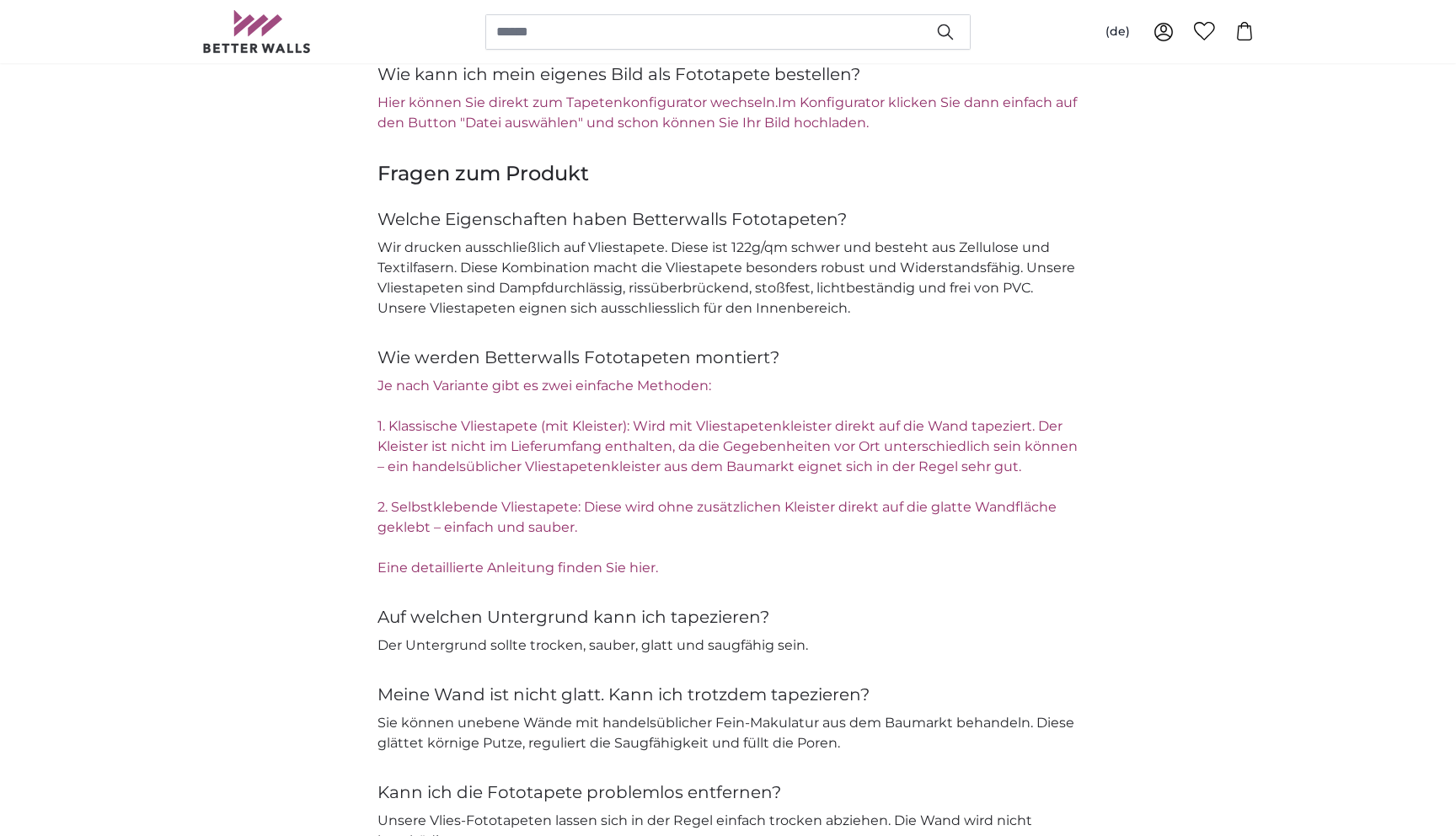
type input "200"
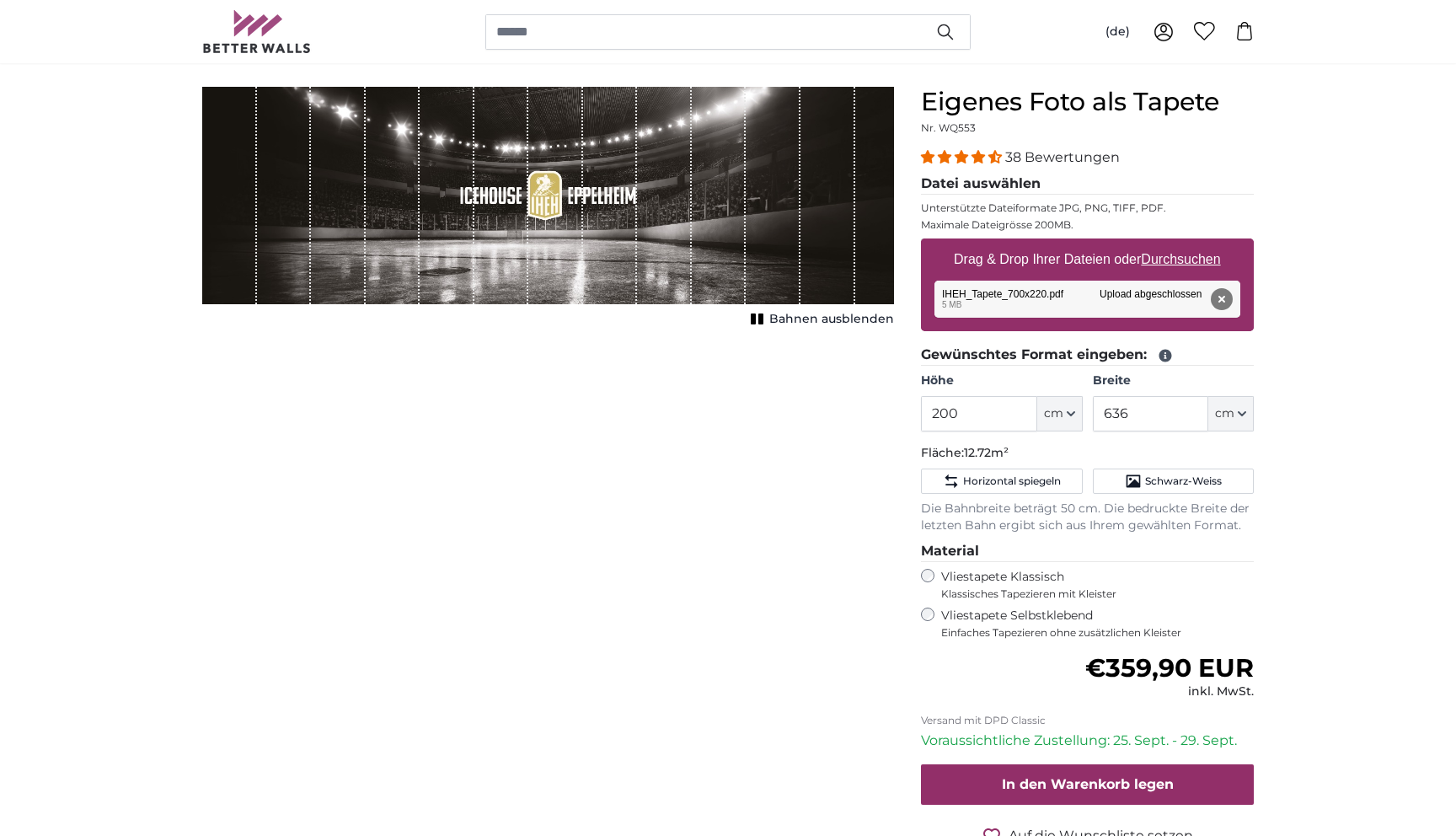
scroll to position [106, 0]
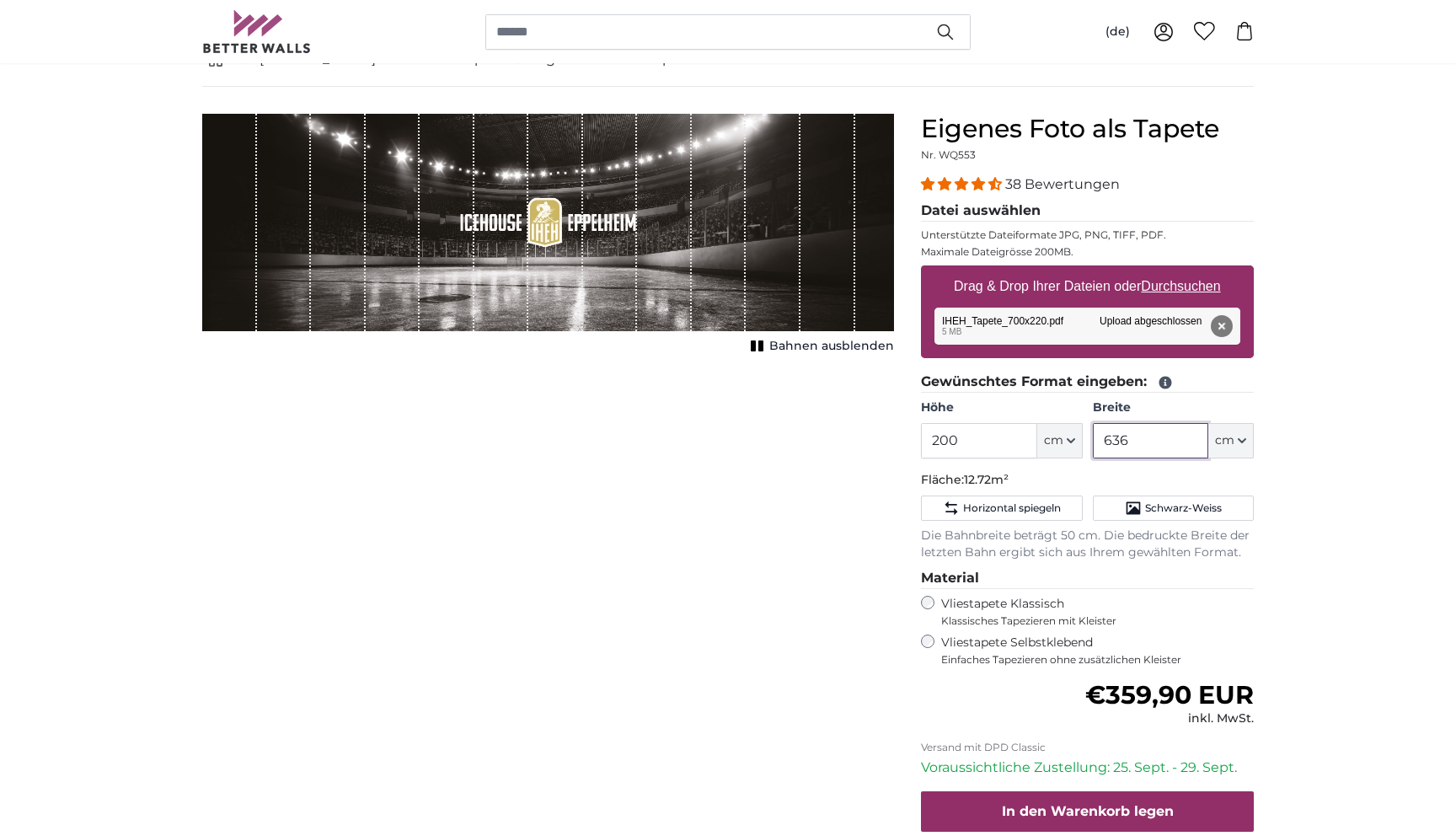
click at [1172, 446] on input "636" at bounding box center [1151, 440] width 115 height 35
type input "6"
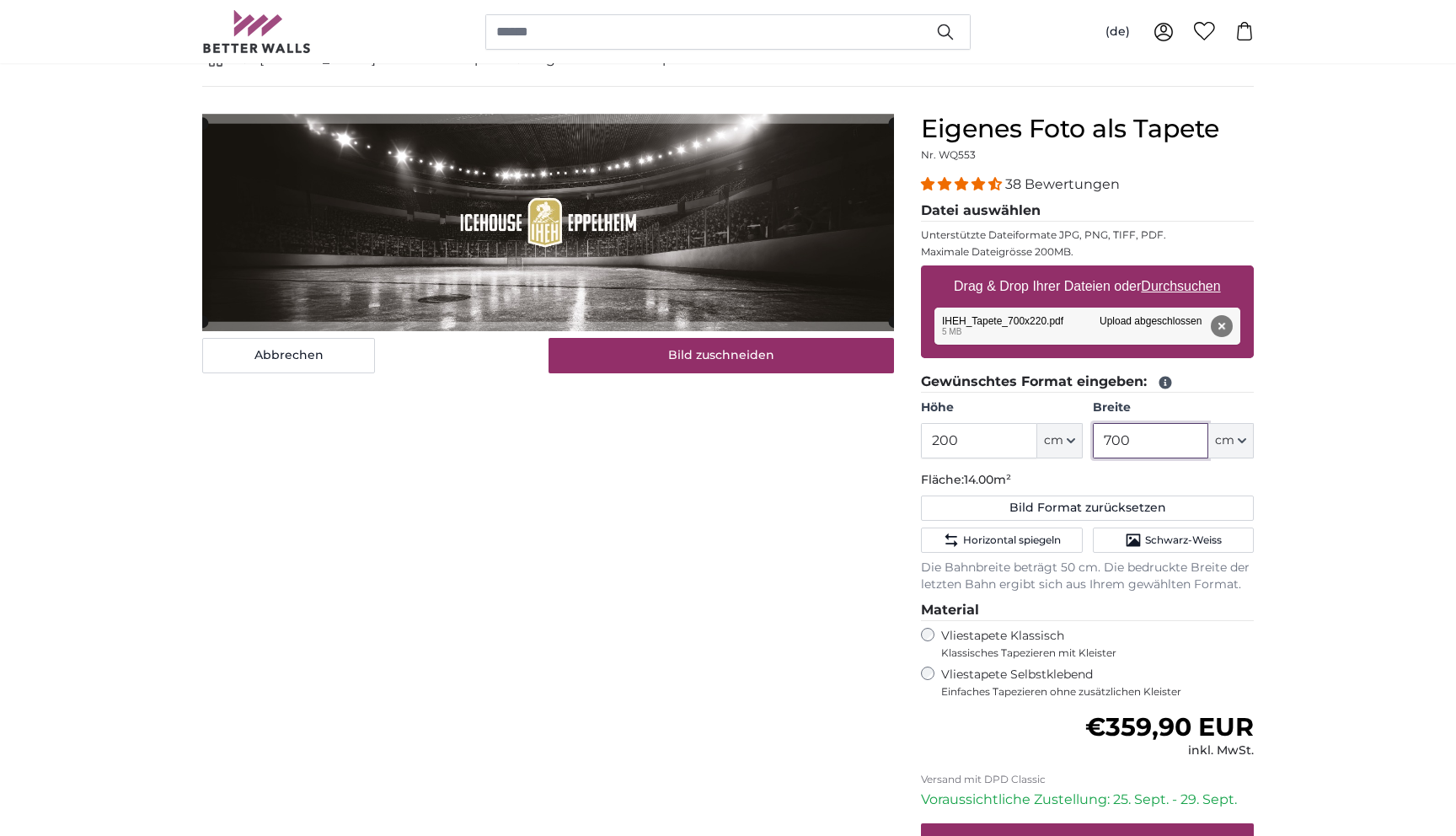
type input "700"
click at [989, 442] on input "200" at bounding box center [979, 440] width 115 height 35
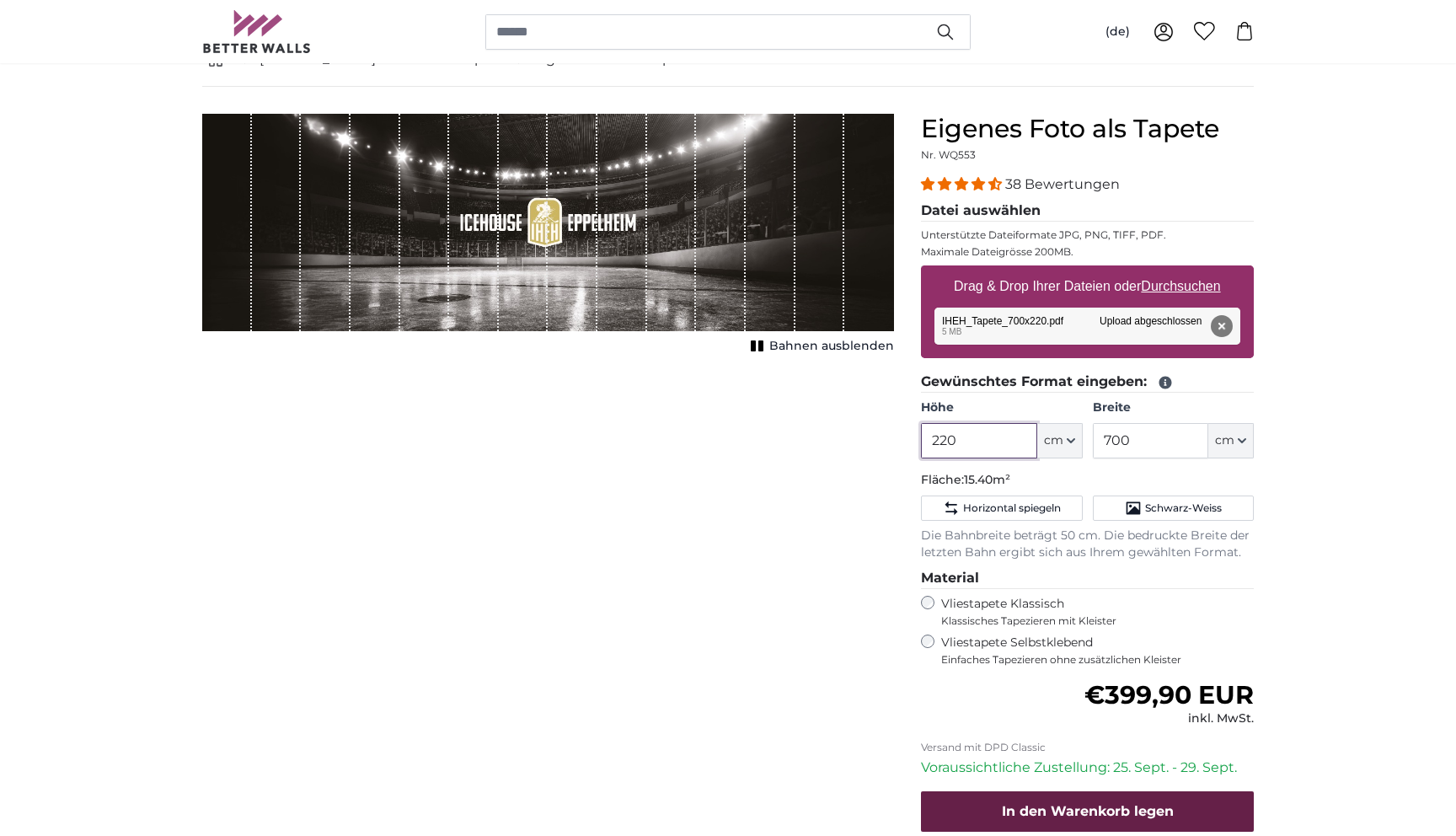
type input "220"
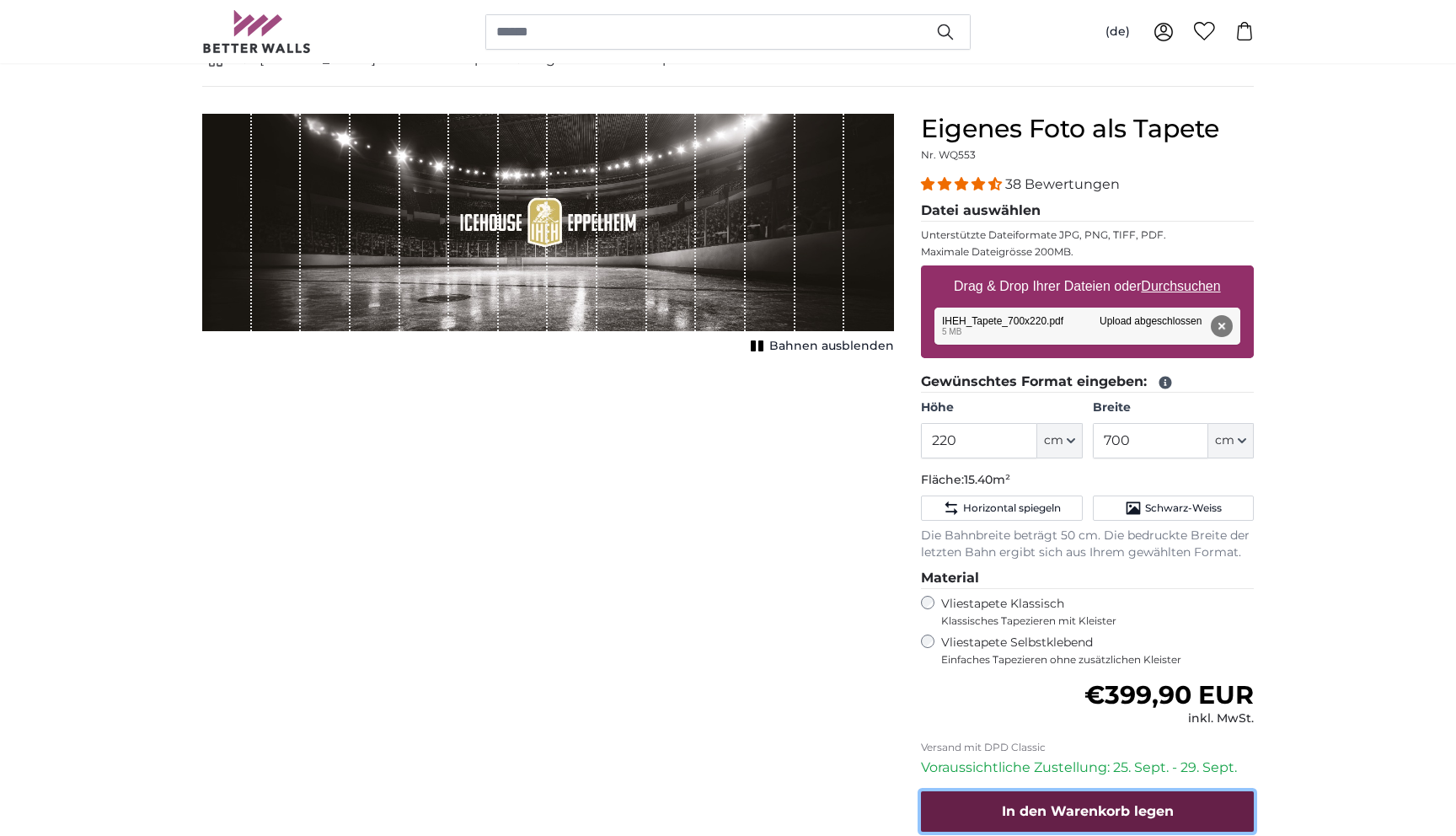
click at [1117, 814] on span "In den Warenkorb legen" at bounding box center [1088, 811] width 172 height 16
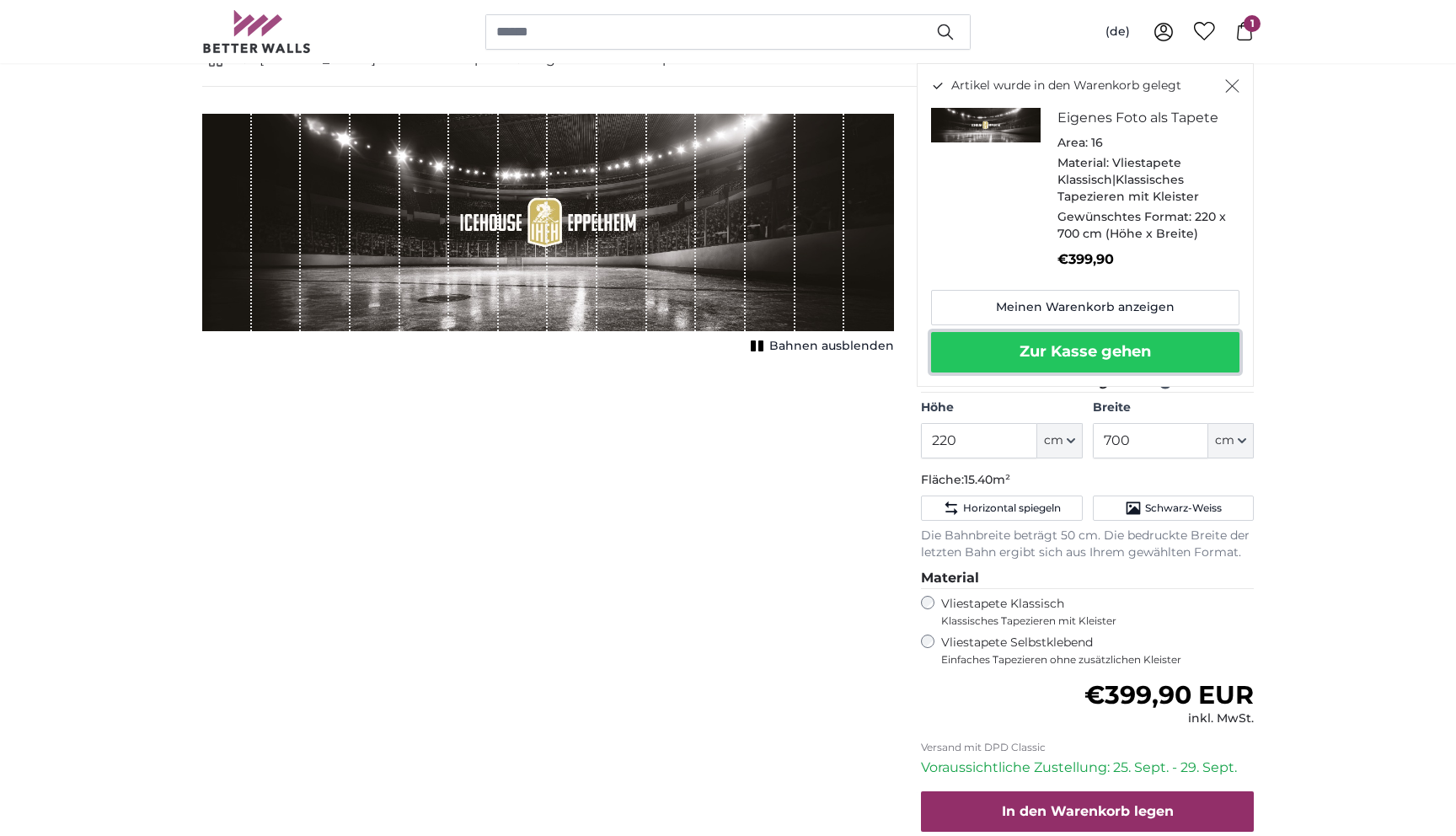
click at [1096, 354] on button "Zur Kasse gehen" at bounding box center [1085, 352] width 309 height 41
